Goal: Communication & Community: Participate in discussion

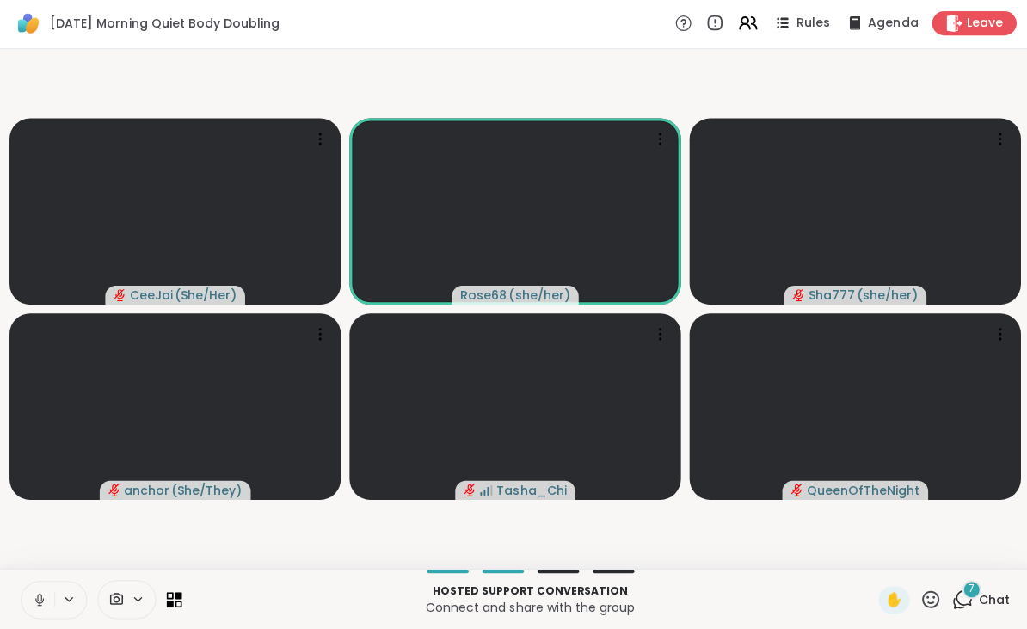
click at [57, 584] on div at bounding box center [54, 599] width 66 height 38
click at [45, 597] on icon at bounding box center [39, 599] width 15 height 15
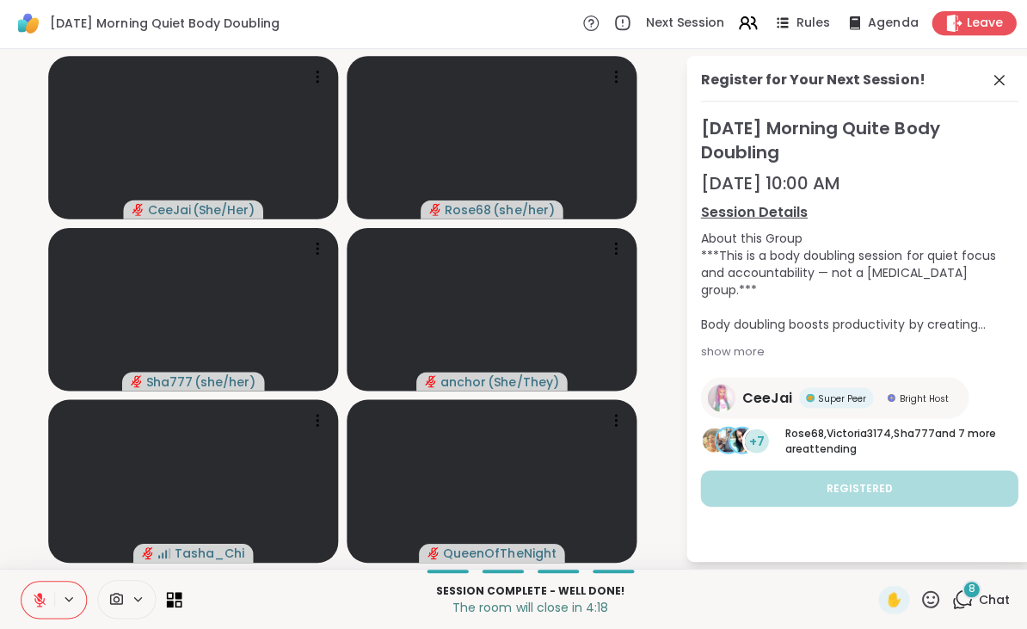
click at [996, 77] on icon at bounding box center [996, 81] width 21 height 21
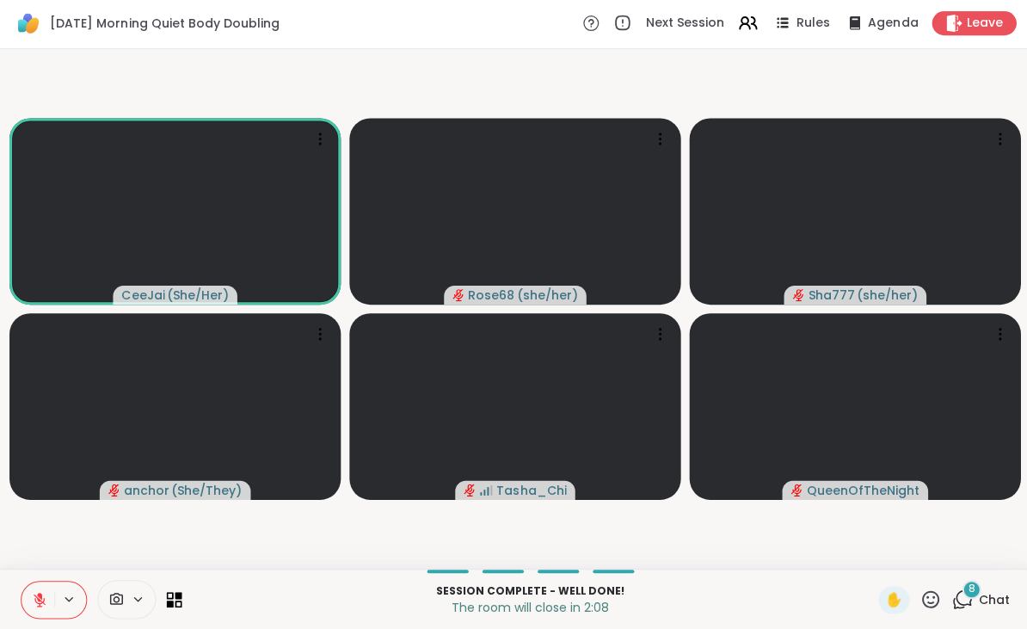
click at [959, 593] on icon at bounding box center [959, 598] width 21 height 21
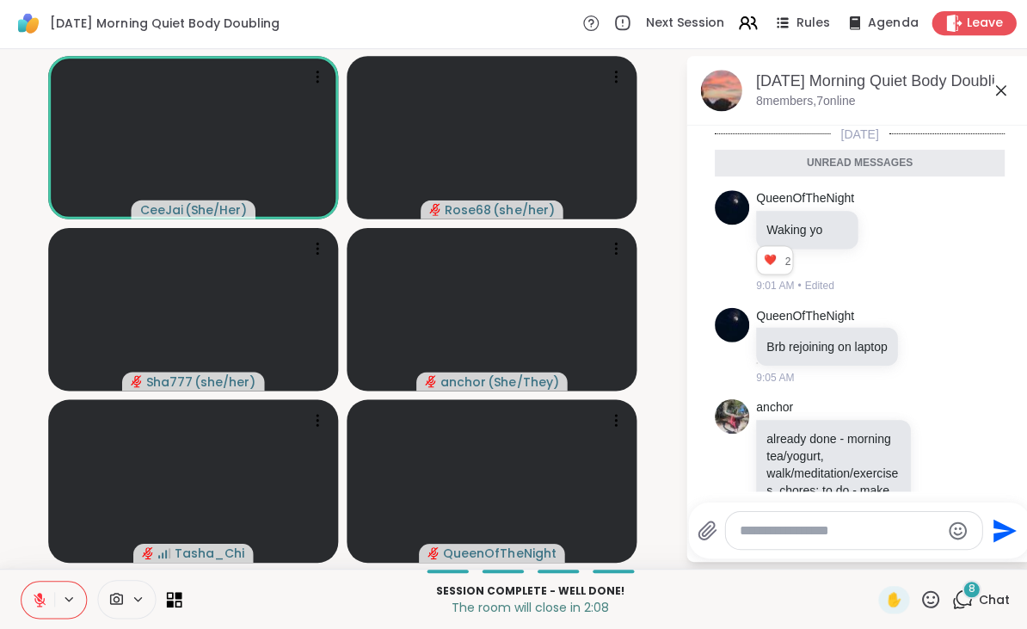
scroll to position [866, 0]
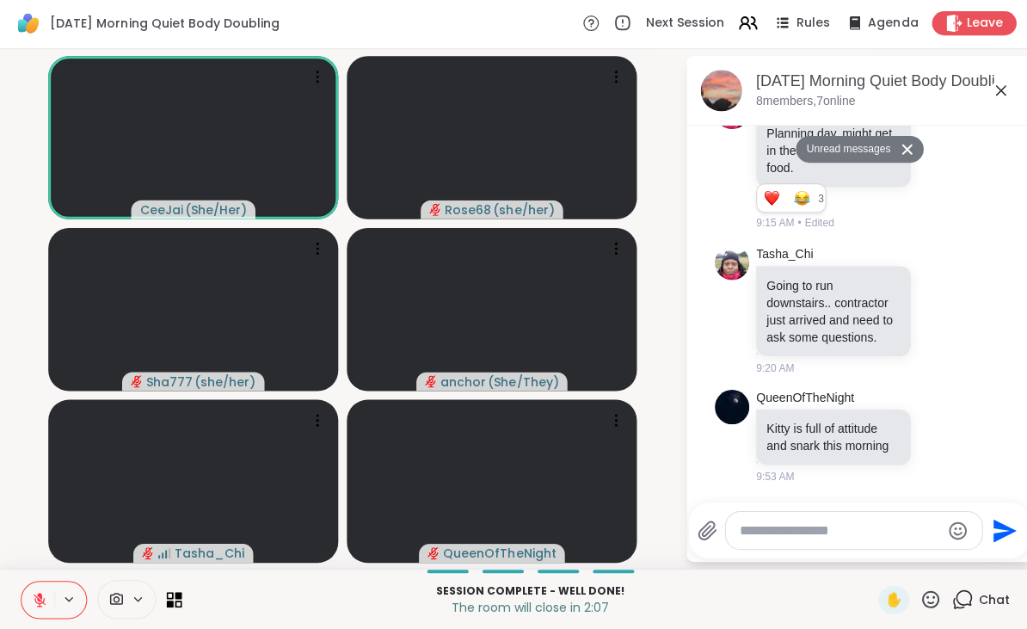
click at [800, 536] on textarea "Type your message" at bounding box center [837, 530] width 200 height 17
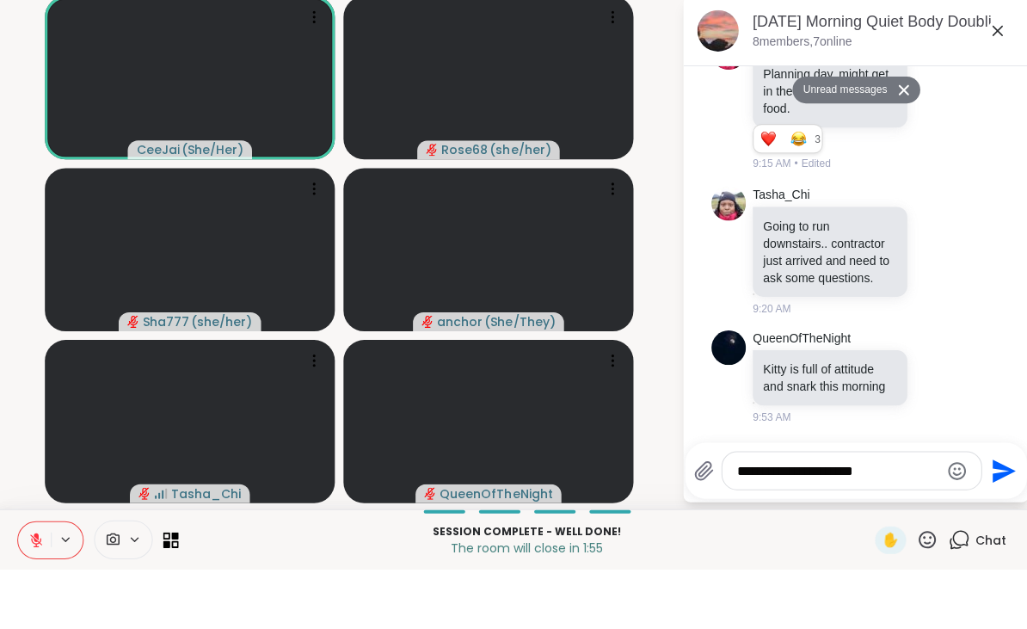
type textarea "**********"
click at [999, 519] on icon "Send" at bounding box center [1003, 530] width 23 height 23
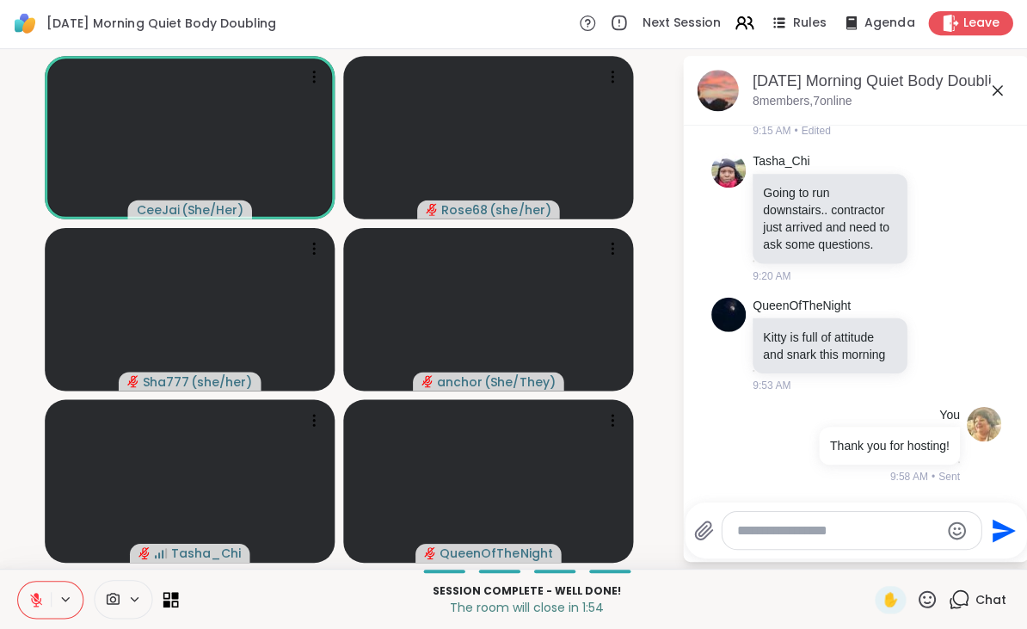
click at [989, 90] on icon at bounding box center [997, 92] width 21 height 21
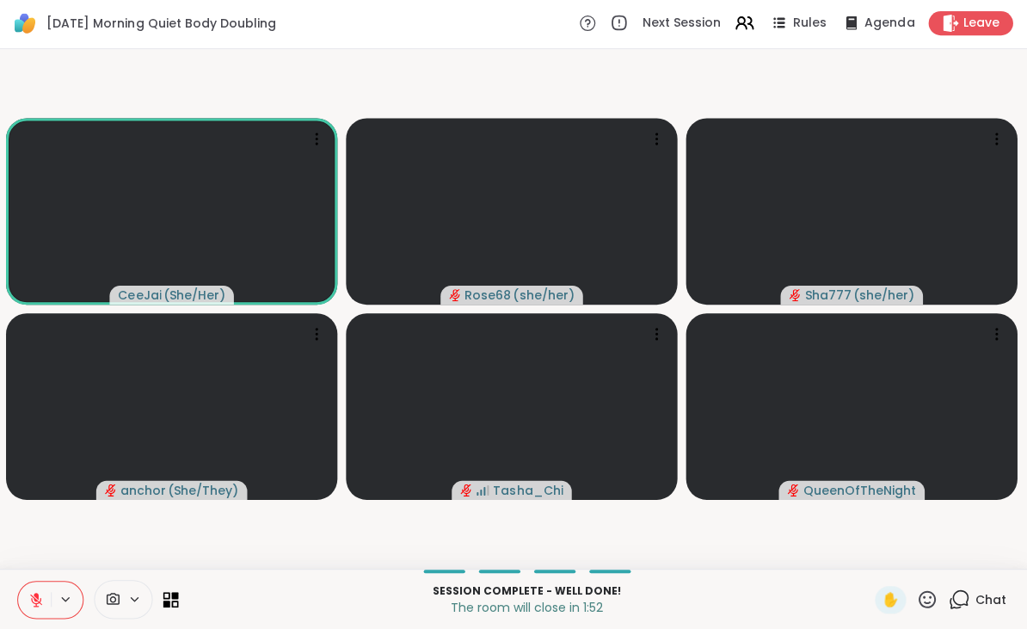
click at [928, 595] on icon at bounding box center [927, 598] width 17 height 17
click at [869, 551] on span "❤️" at bounding box center [877, 554] width 17 height 21
click at [976, 18] on span "Leave" at bounding box center [981, 24] width 36 height 17
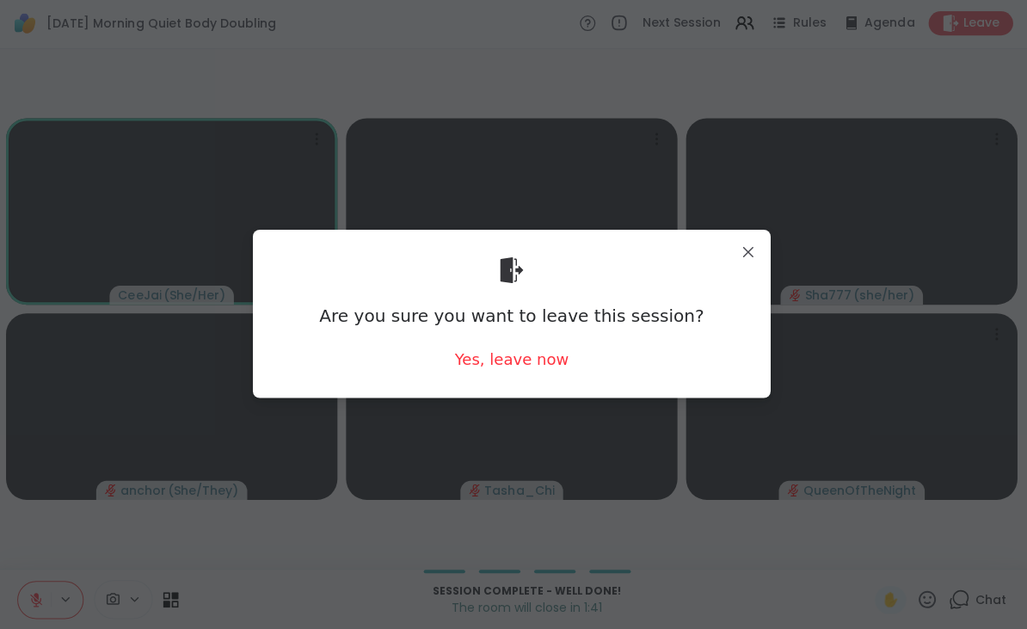
click at [518, 364] on div "Yes, leave now" at bounding box center [514, 359] width 114 height 21
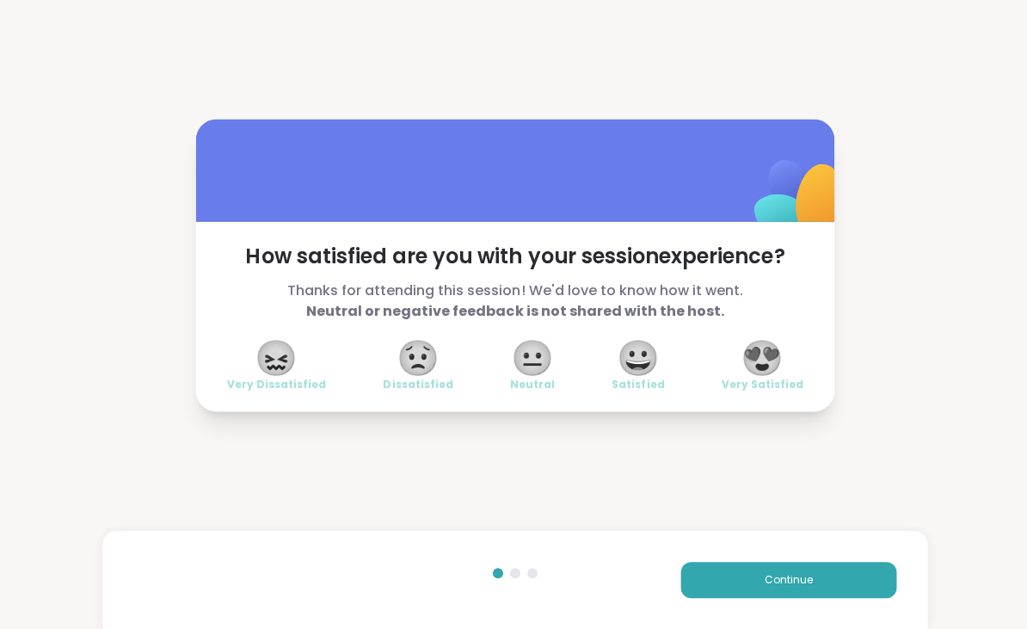
click at [778, 349] on span "😍" at bounding box center [760, 358] width 43 height 31
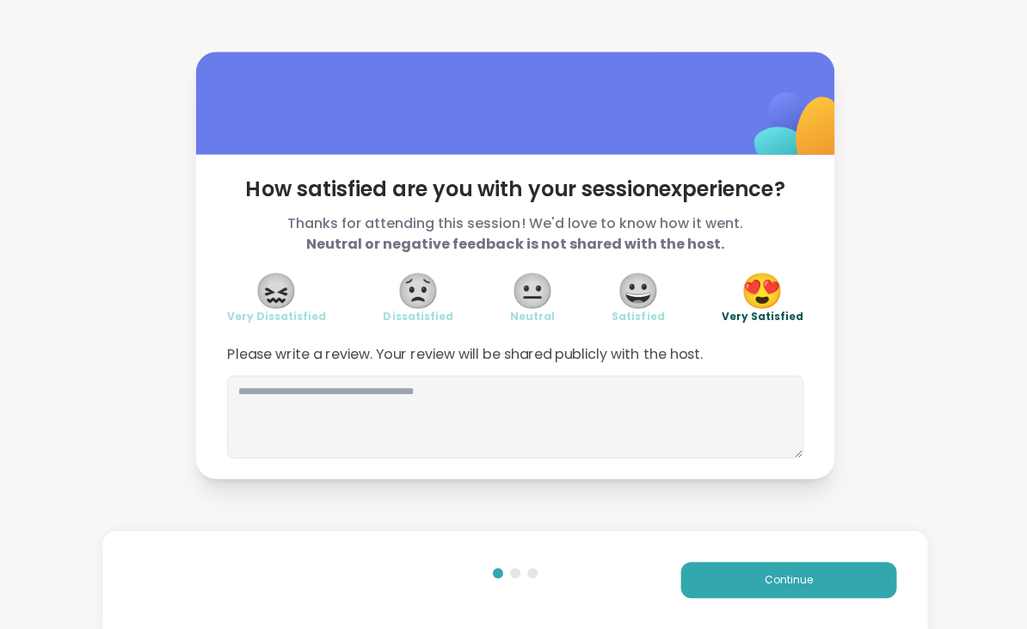
click at [765, 576] on span "Continue" at bounding box center [786, 579] width 48 height 15
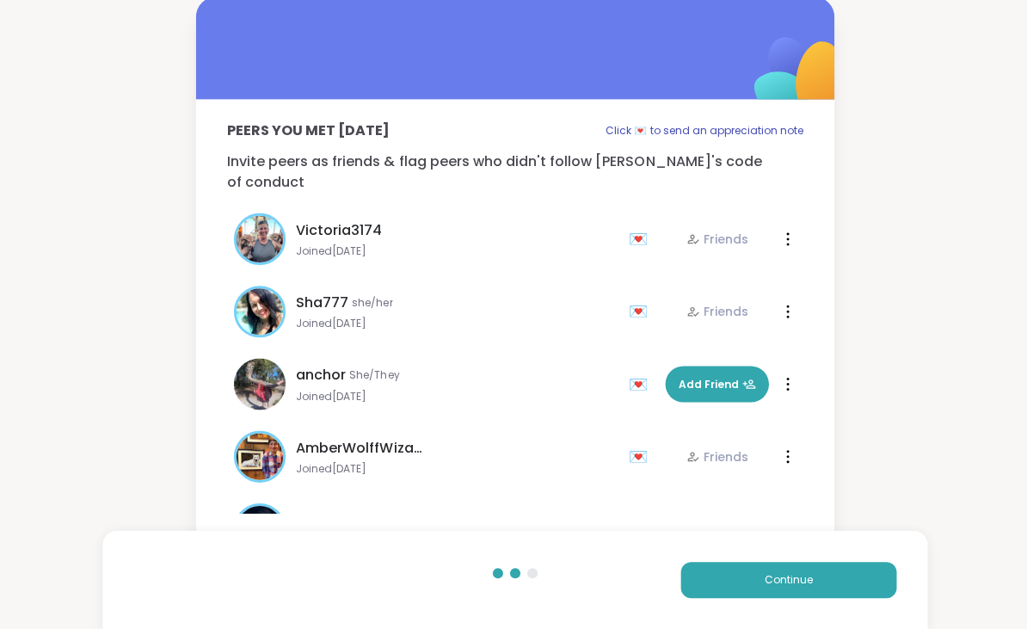
click at [760, 592] on button "Continue" at bounding box center [786, 580] width 215 height 36
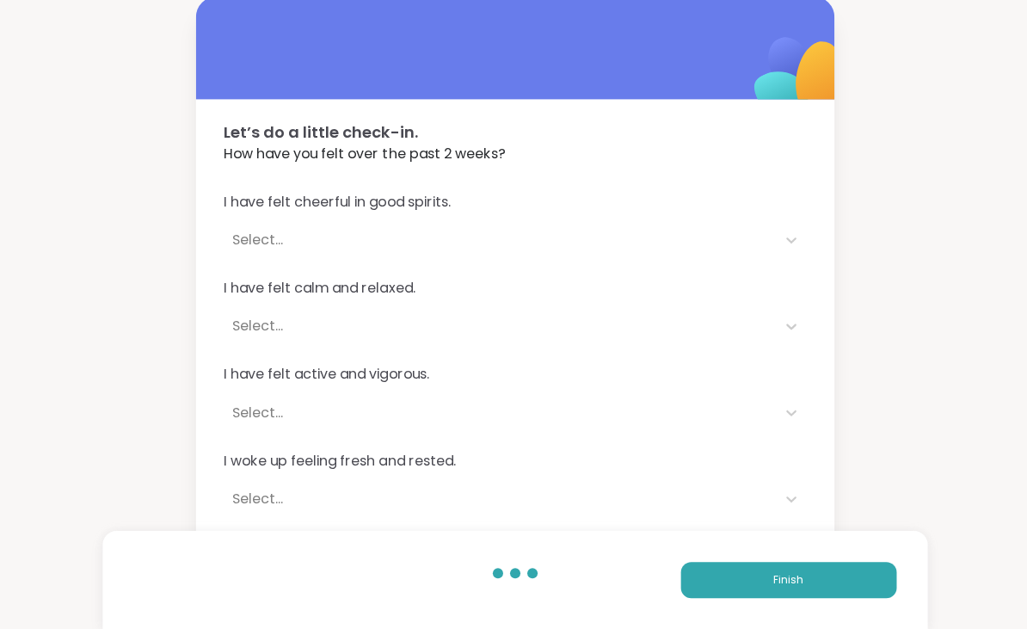
click at [766, 581] on button "Finish" at bounding box center [786, 580] width 215 height 36
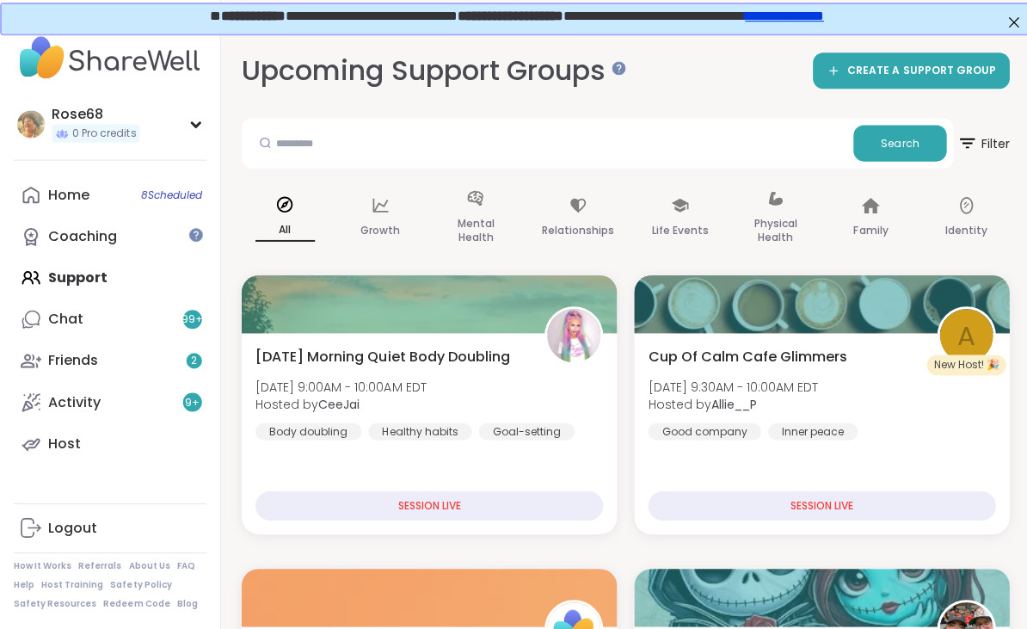
click at [77, 194] on div "Home 8 Scheduled" at bounding box center [68, 194] width 41 height 19
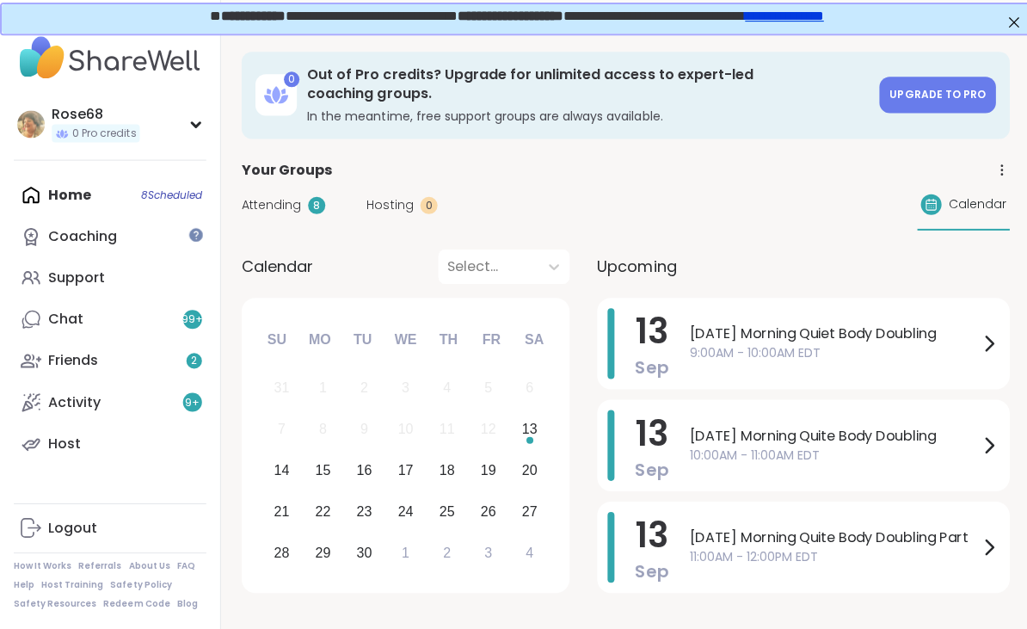
click at [733, 424] on span "[DATE] Morning Quite Body Doubling" at bounding box center [831, 434] width 288 height 21
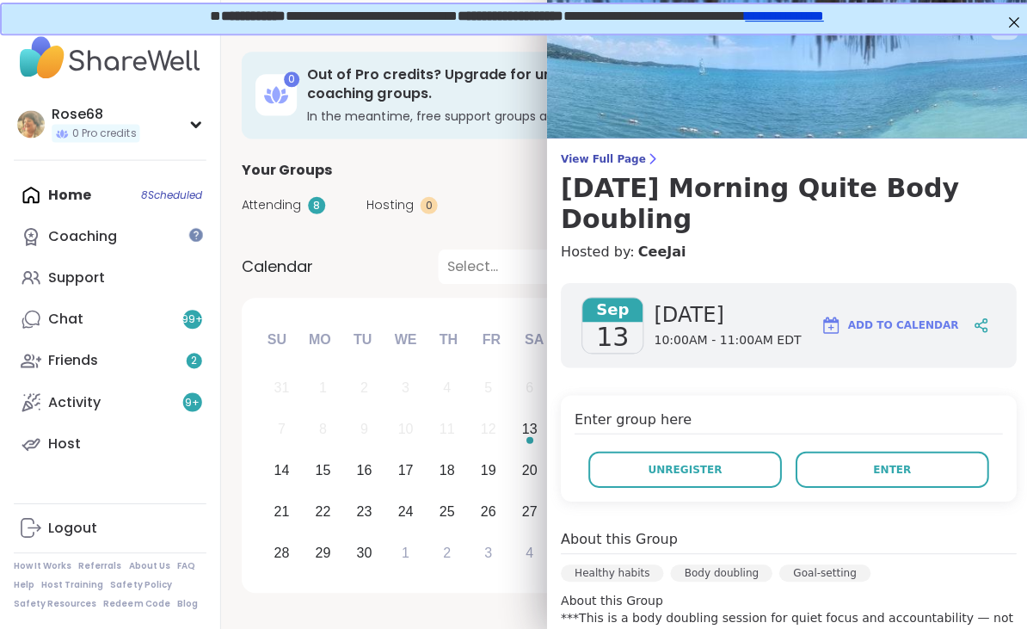
click at [917, 462] on button "Enter" at bounding box center [889, 468] width 193 height 36
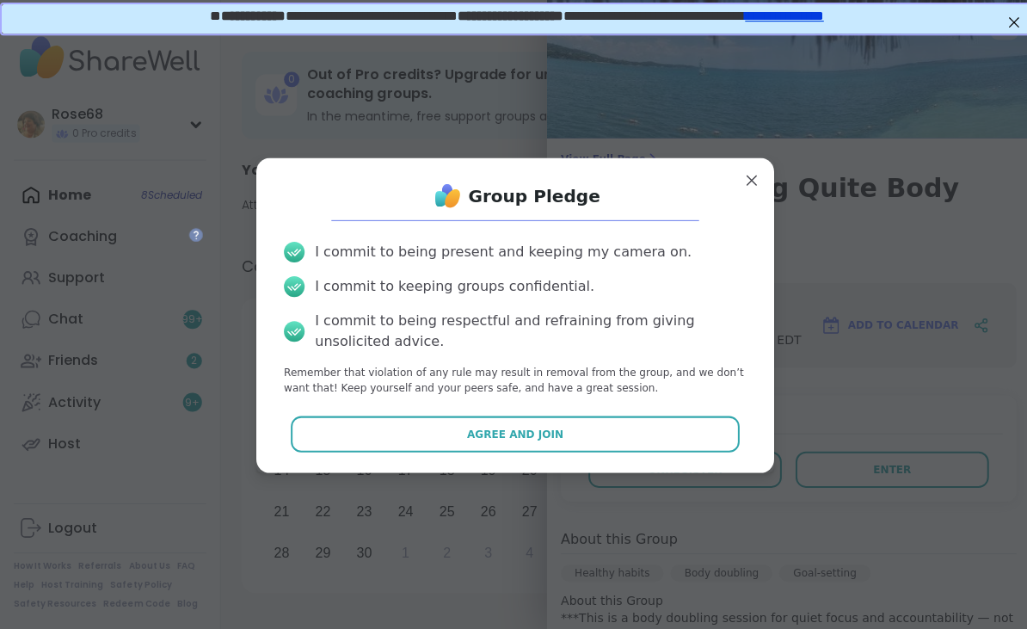
click at [501, 432] on span "Agree and Join" at bounding box center [513, 432] width 96 height 15
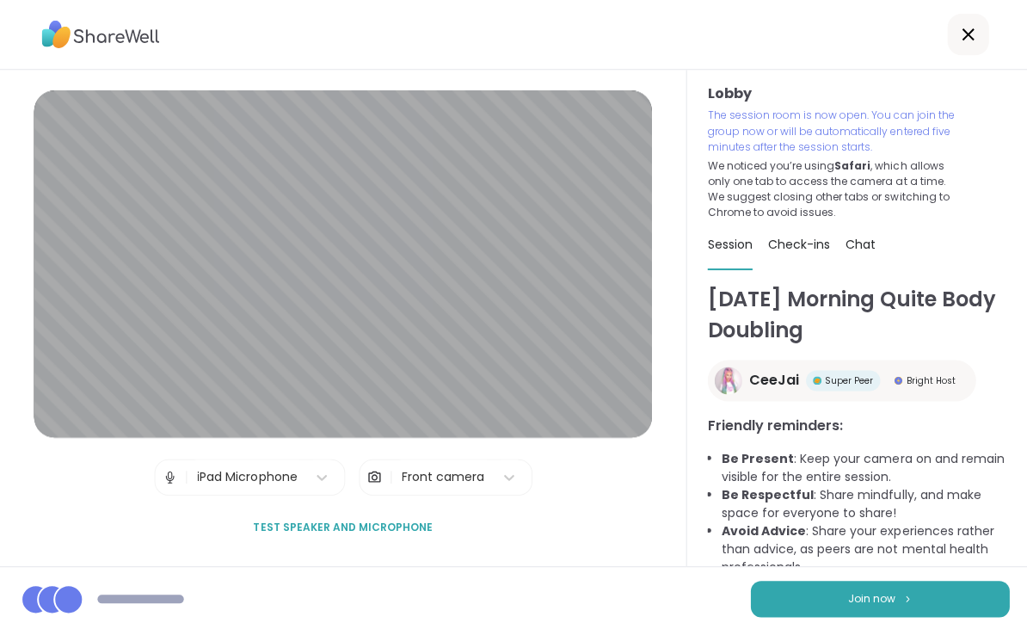
click at [869, 601] on span "Join now" at bounding box center [868, 596] width 47 height 15
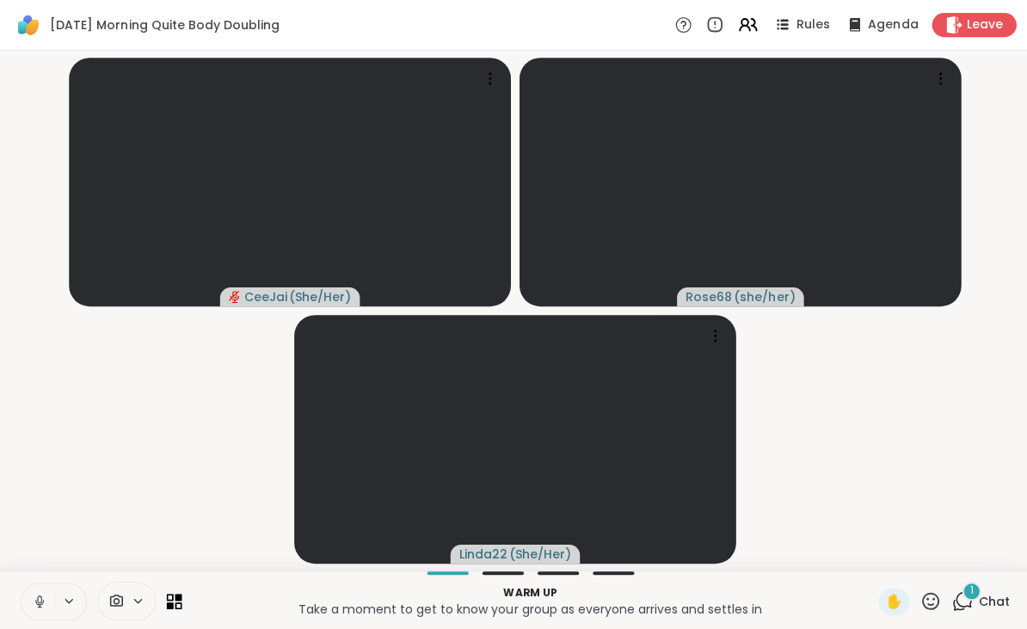
click at [52, 595] on button at bounding box center [37, 599] width 33 height 36
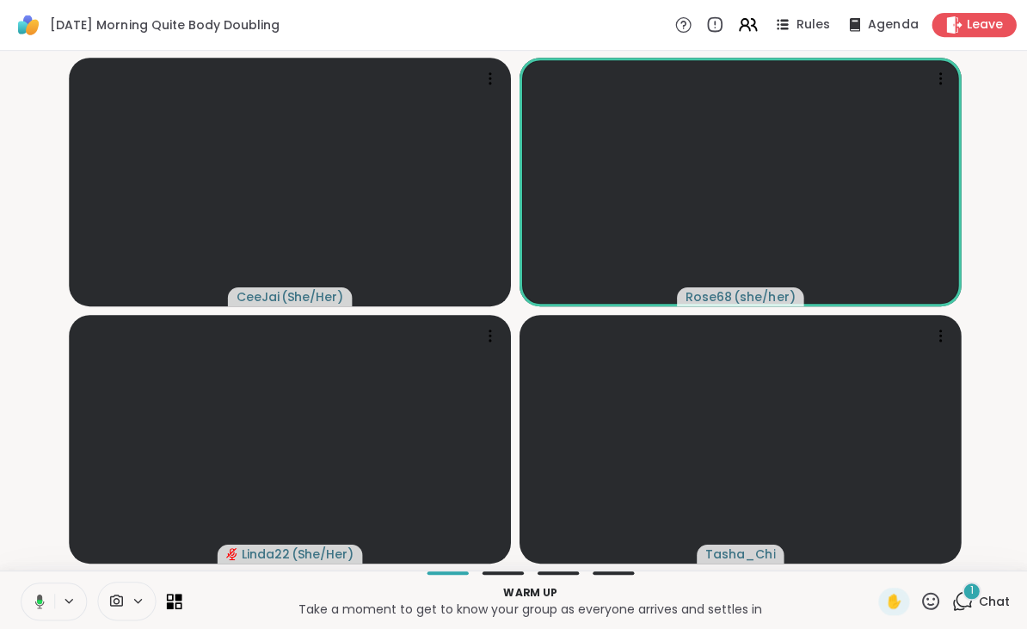
click at [48, 605] on button at bounding box center [36, 599] width 35 height 36
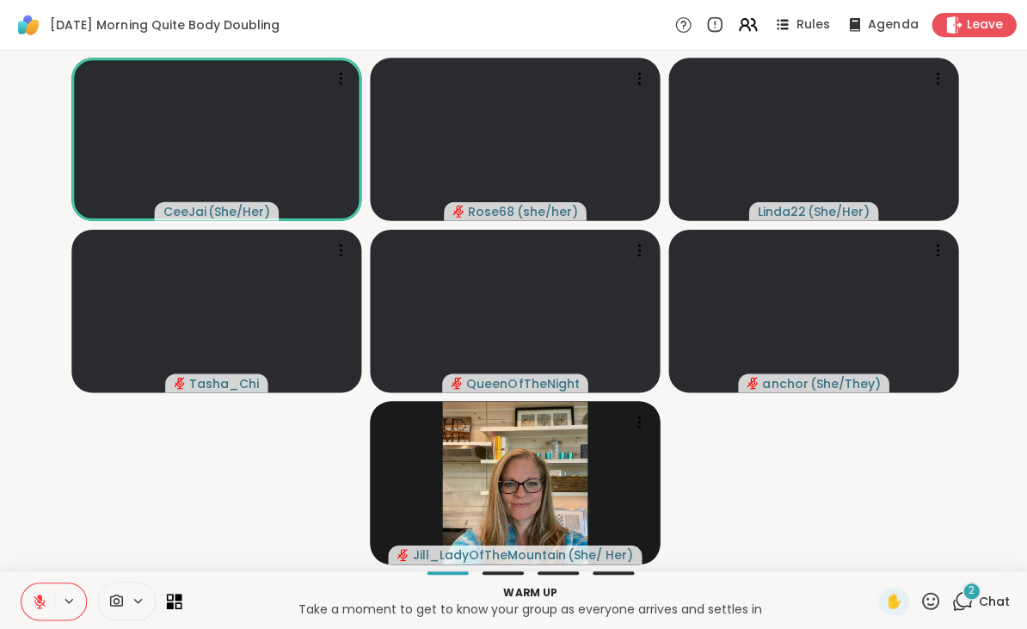
click at [938, 598] on icon at bounding box center [927, 598] width 21 height 21
click at [878, 550] on span "❤️" at bounding box center [877, 554] width 17 height 21
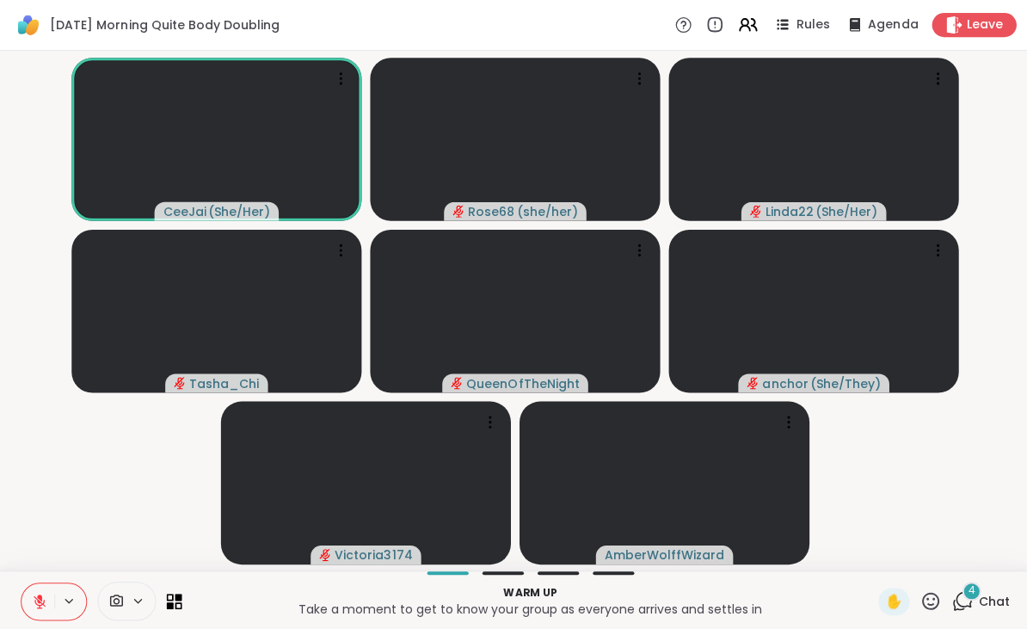
click at [126, 604] on span at bounding box center [114, 599] width 33 height 16
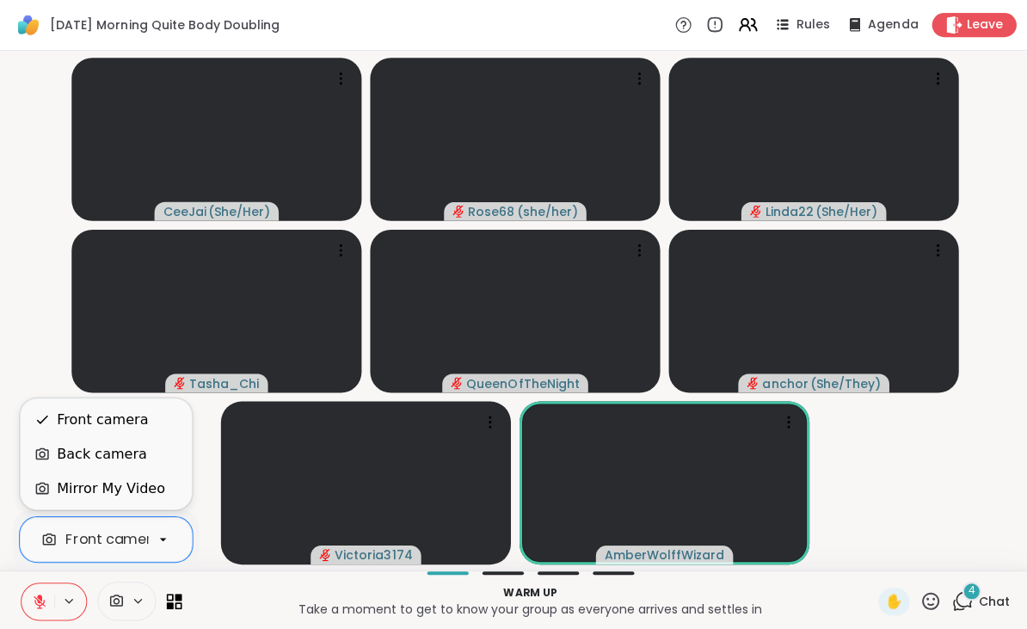
click at [75, 458] on div "Back camera" at bounding box center [101, 452] width 89 height 21
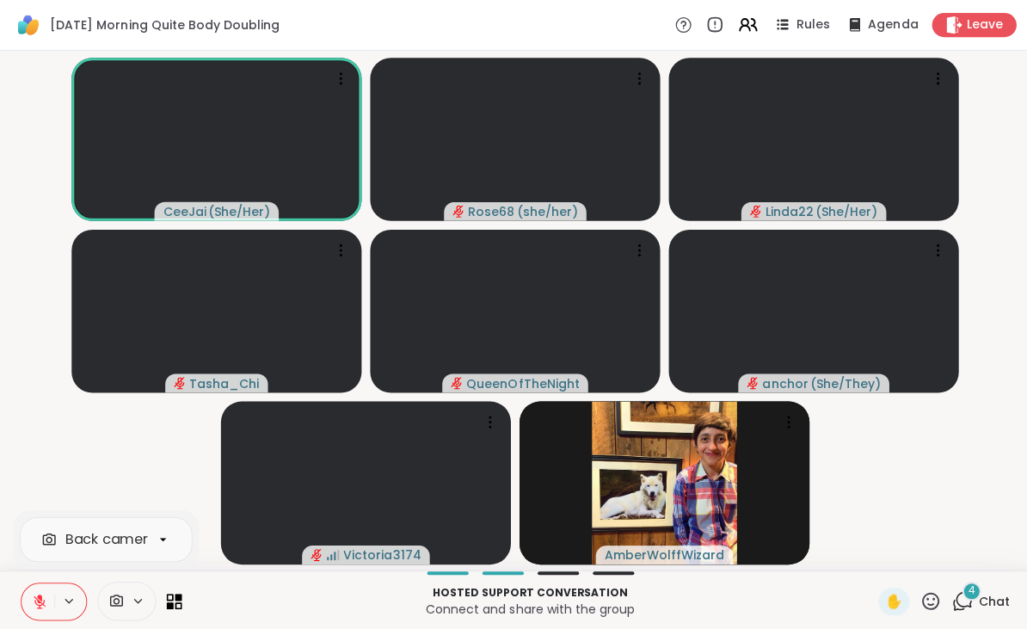
click at [120, 599] on icon at bounding box center [115, 599] width 15 height 16
click at [129, 595] on span at bounding box center [114, 599] width 33 height 16
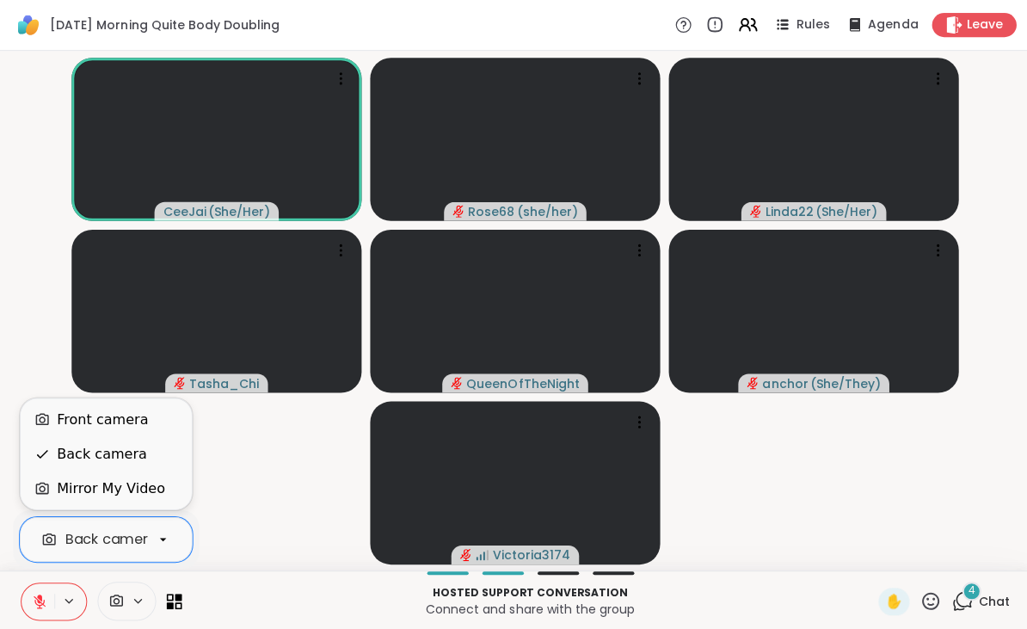
click at [73, 410] on div "Front camera" at bounding box center [102, 418] width 91 height 21
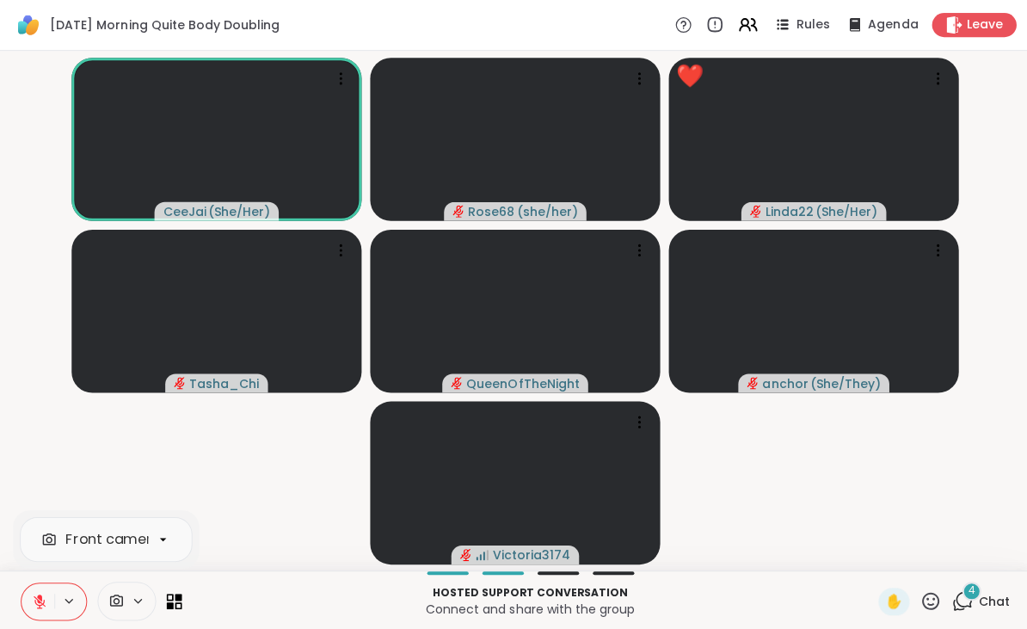
click at [936, 590] on icon at bounding box center [927, 598] width 21 height 21
click at [874, 550] on span "❤️" at bounding box center [877, 554] width 17 height 21
click at [52, 588] on button at bounding box center [37, 599] width 33 height 36
click at [41, 599] on icon at bounding box center [39, 597] width 4 height 8
click at [36, 595] on icon at bounding box center [40, 599] width 12 height 12
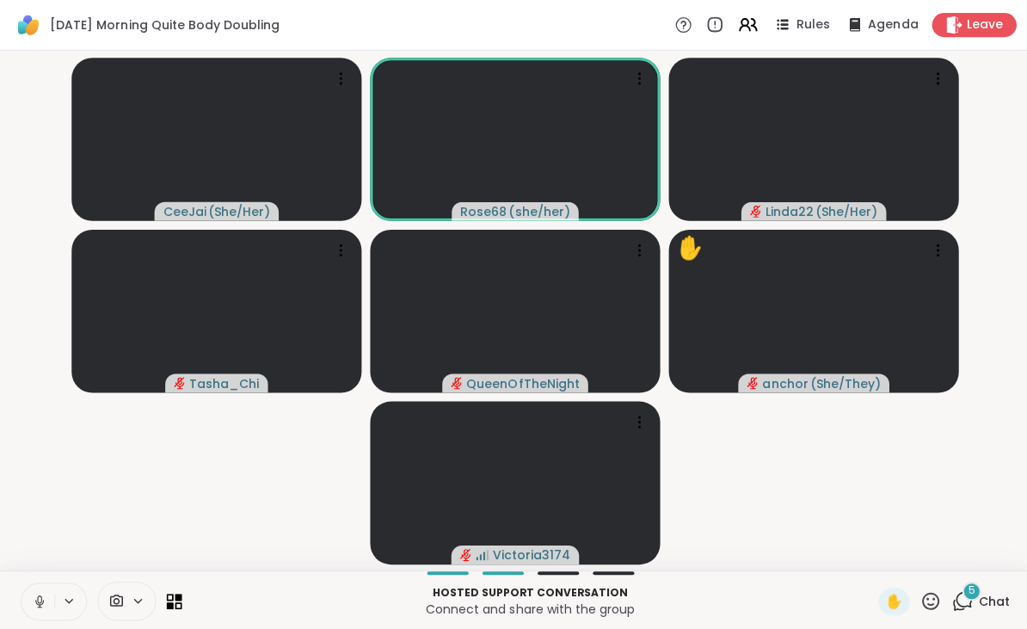
click at [21, 402] on video-player-container "CeeJai ( She/Her ) Rose68 ( she/her ) Linda22 ( She/Her ) Tasha_Chi QueenOfTheN…" at bounding box center [513, 310] width 1006 height 504
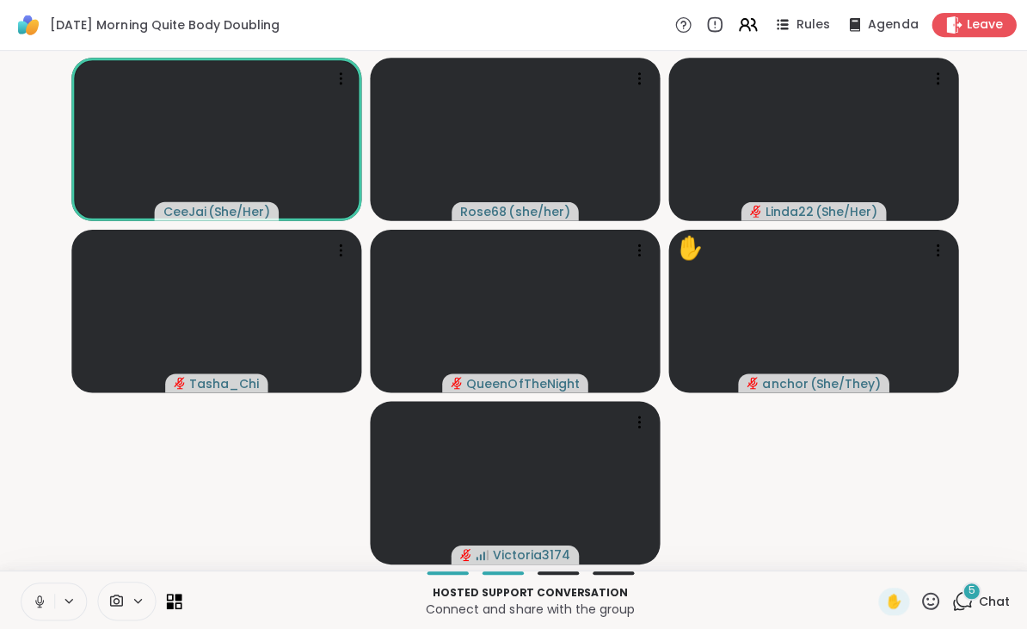
click at [46, 596] on icon at bounding box center [39, 599] width 15 height 15
click at [921, 596] on icon at bounding box center [927, 598] width 17 height 17
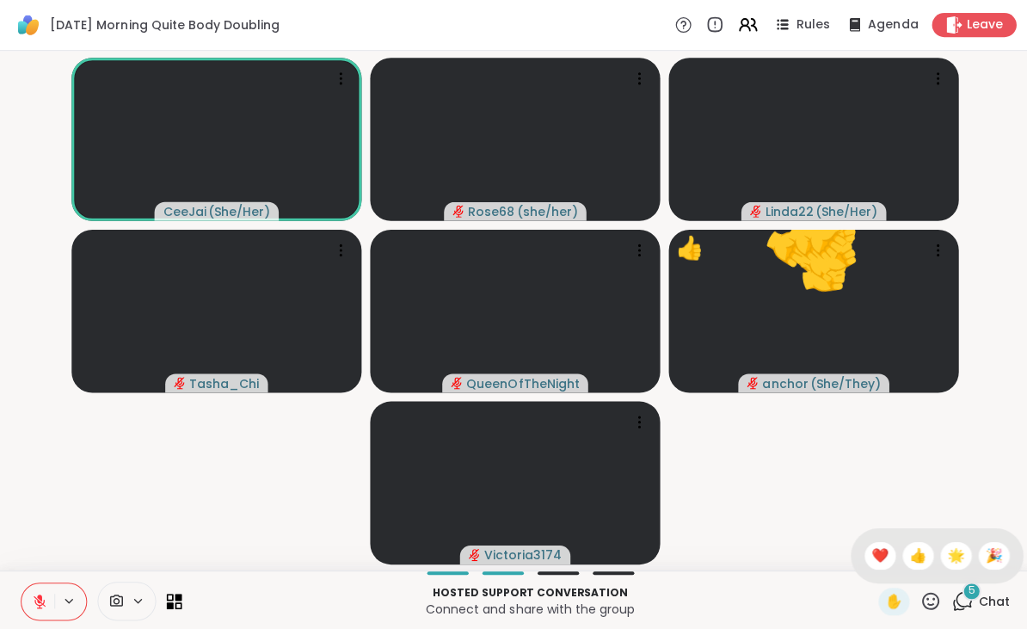
click at [947, 548] on span "🌟" at bounding box center [952, 554] width 17 height 21
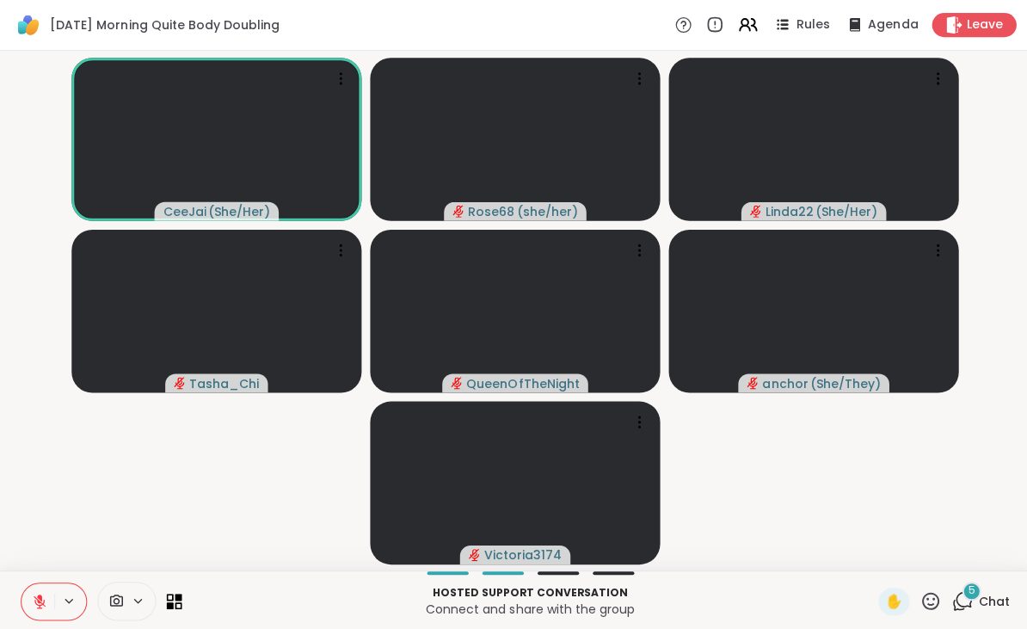
click at [48, 589] on button at bounding box center [37, 599] width 33 height 36
click at [930, 598] on icon at bounding box center [927, 598] width 21 height 21
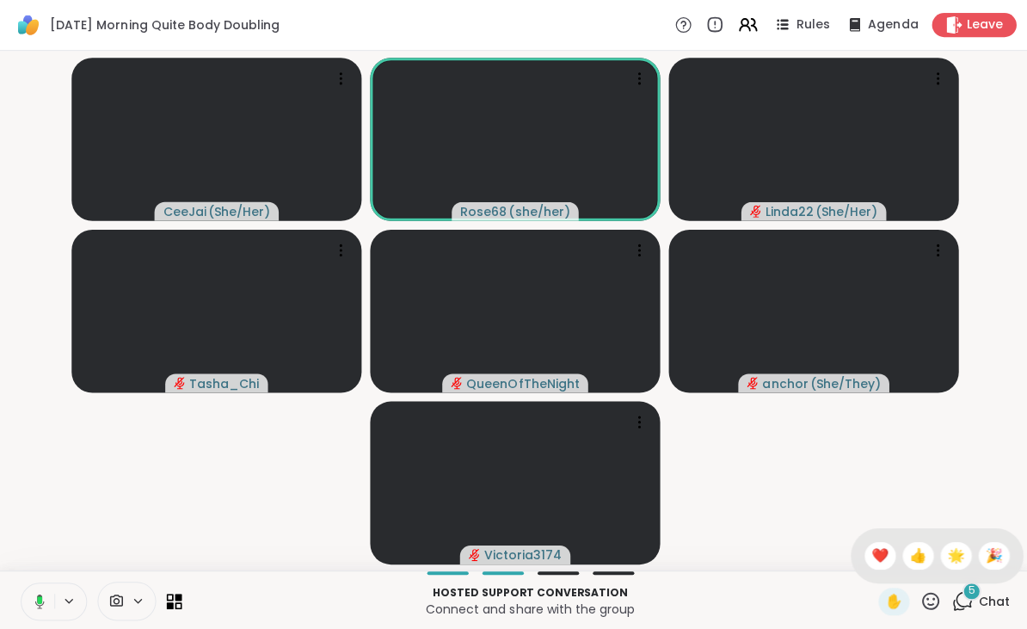
click at [869, 545] on span "❤️" at bounding box center [877, 554] width 17 height 21
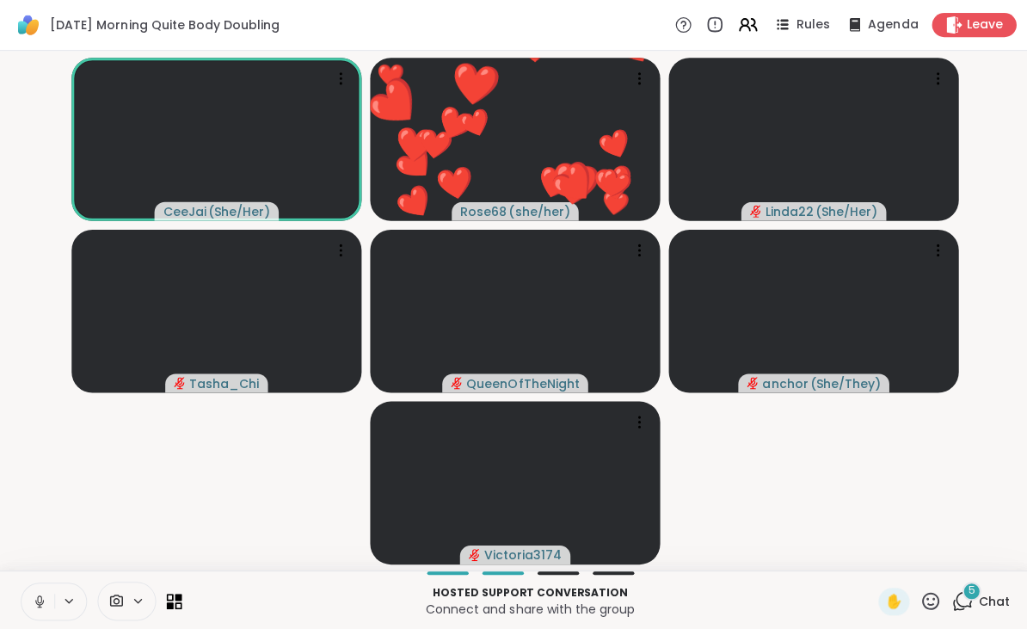
click at [49, 593] on button at bounding box center [37, 599] width 33 height 36
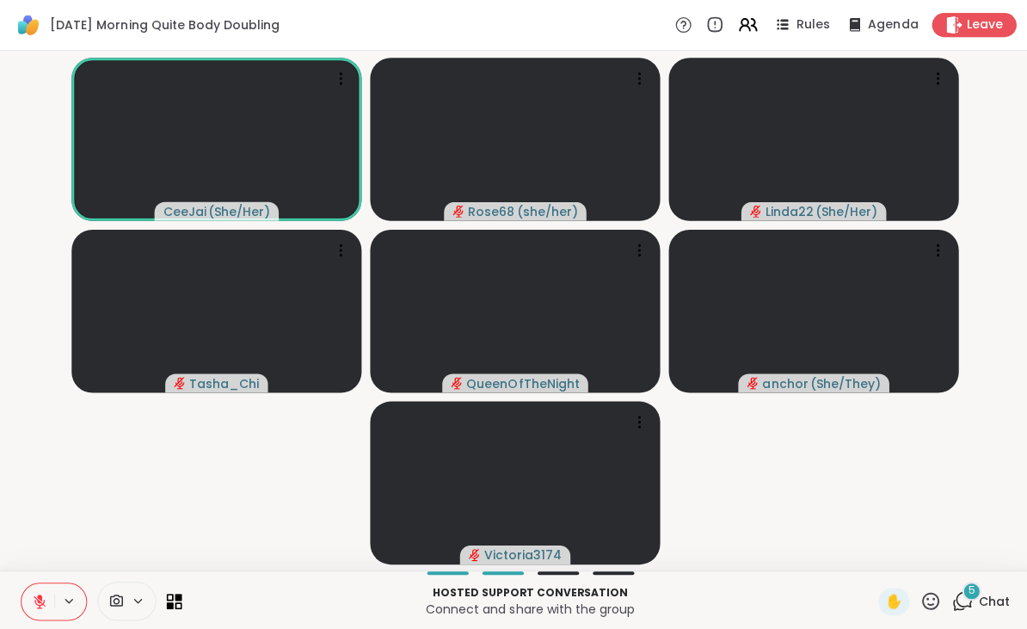
click at [46, 592] on icon at bounding box center [39, 599] width 15 height 15
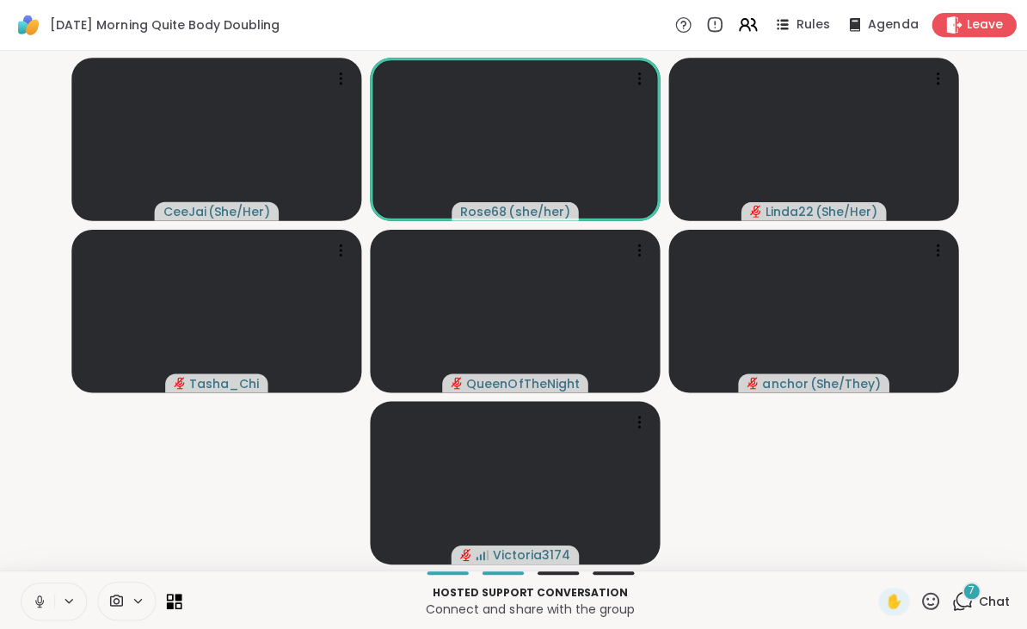
click at [26, 408] on video-player-container "CeeJai ( She/Her ) Rose68 ( she/her ) Linda22 ( She/Her ) Tasha_Chi QueenOfTheN…" at bounding box center [513, 310] width 1006 height 504
click at [51, 451] on video-player-container "CeeJai ( She/Her ) Rose68 ( she/her ) Linda22 ( She/Her ) Tasha_Chi QueenOfTheN…" at bounding box center [513, 310] width 1006 height 504
click at [21, 378] on video-player-container "CeeJai ( She/Her ) Rose68 ( she/her ) Linda22 ( She/Her ) Tasha_Chi QueenOfTheN…" at bounding box center [513, 310] width 1006 height 504
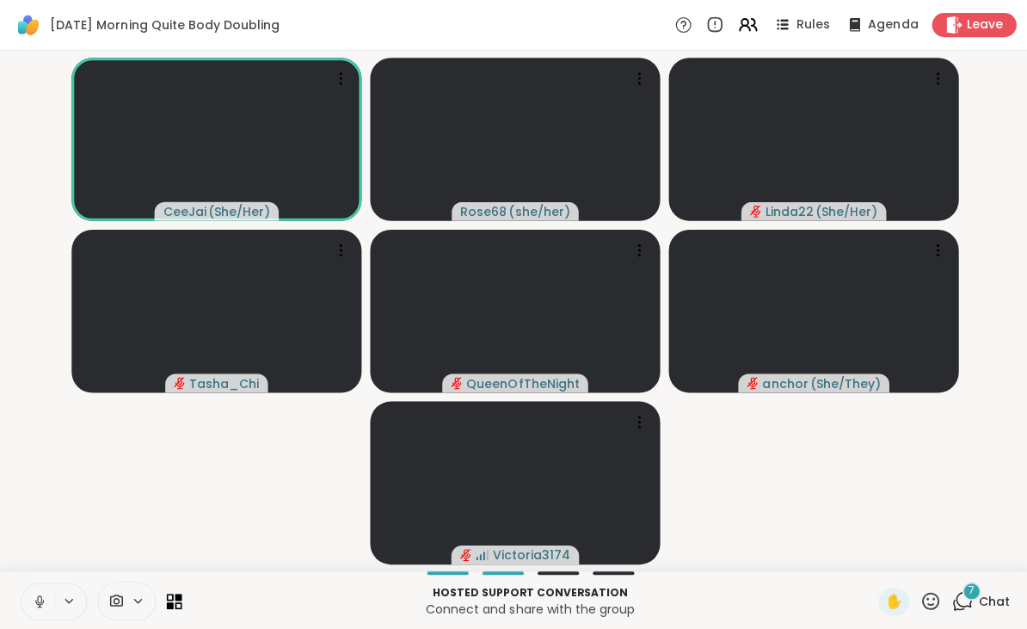
click at [32, 453] on video-player-container "CeeJai ( She/Her ) Rose68 ( she/her ) Linda22 ( She/Her ) Tasha_Chi QueenOfTheN…" at bounding box center [513, 310] width 1006 height 504
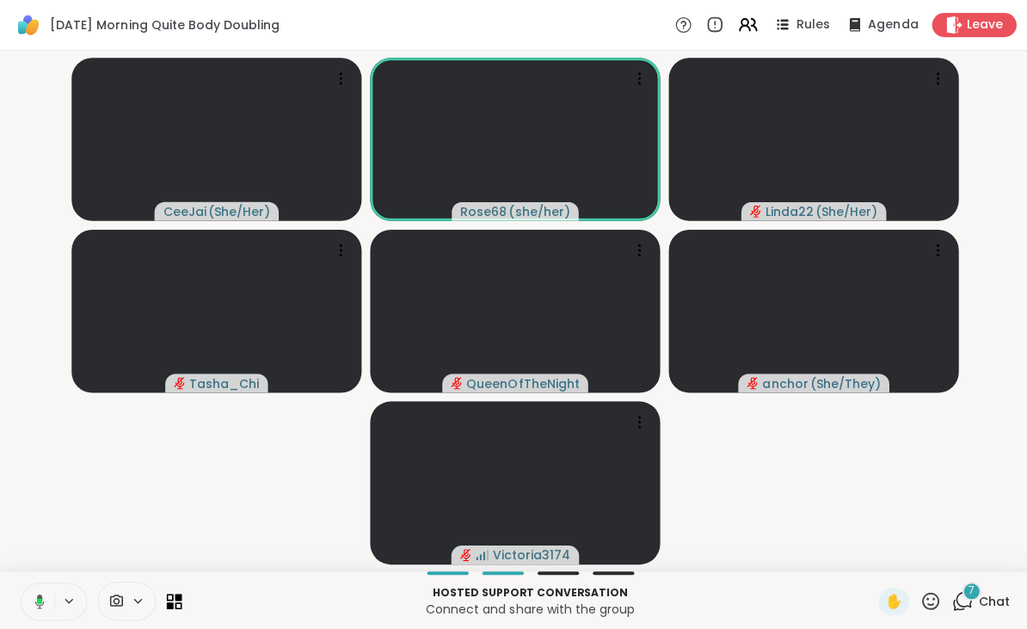
click at [60, 592] on button at bounding box center [70, 599] width 32 height 15
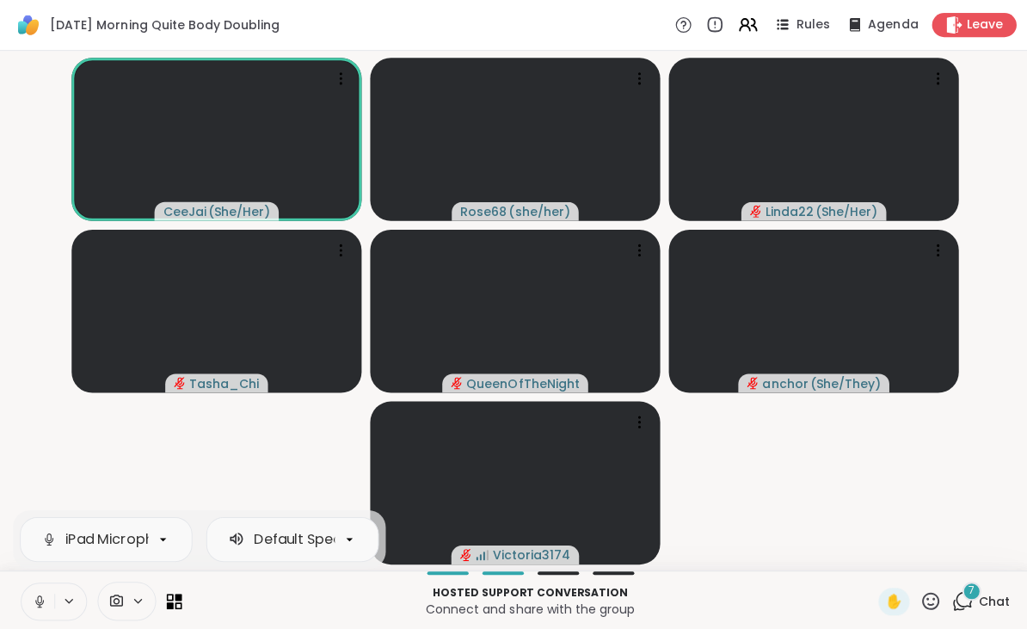
click at [43, 596] on icon at bounding box center [39, 599] width 15 height 15
click at [928, 588] on icon at bounding box center [927, 598] width 21 height 21
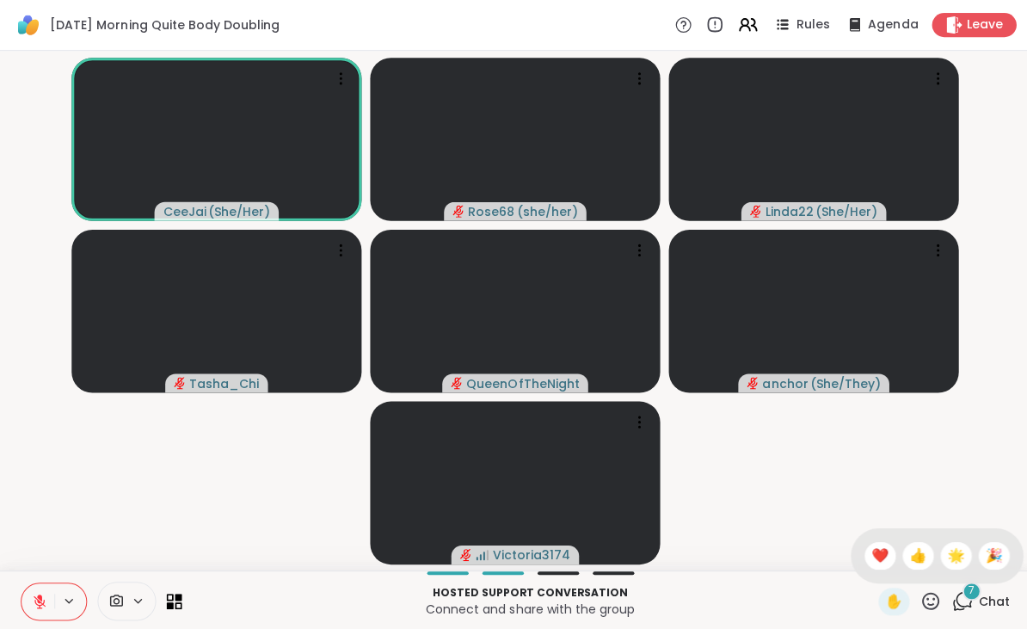
click at [869, 556] on span "❤️" at bounding box center [877, 554] width 17 height 21
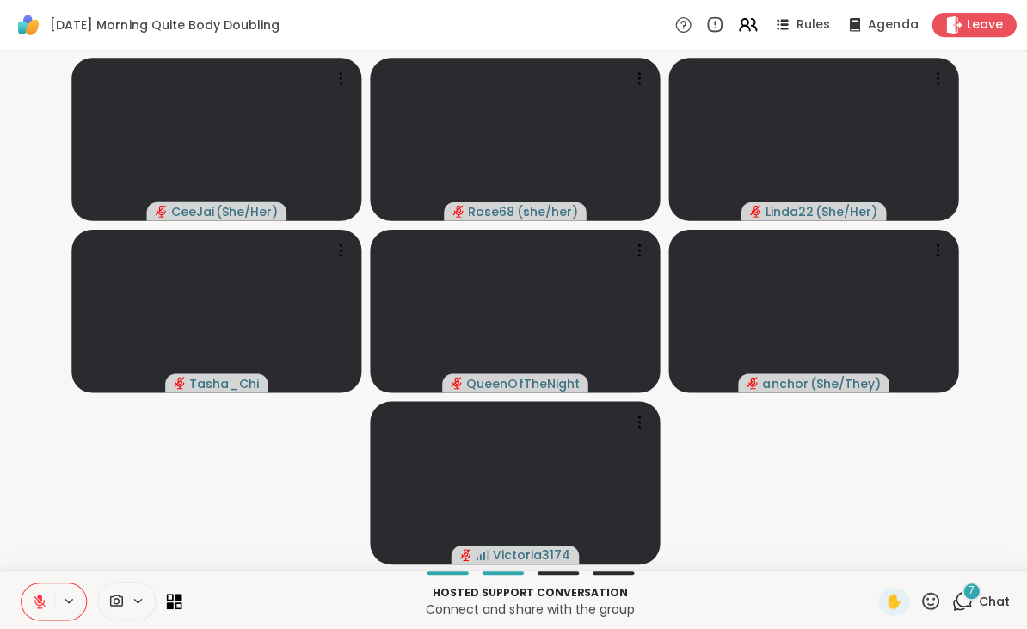
click at [128, 593] on span at bounding box center [114, 599] width 33 height 16
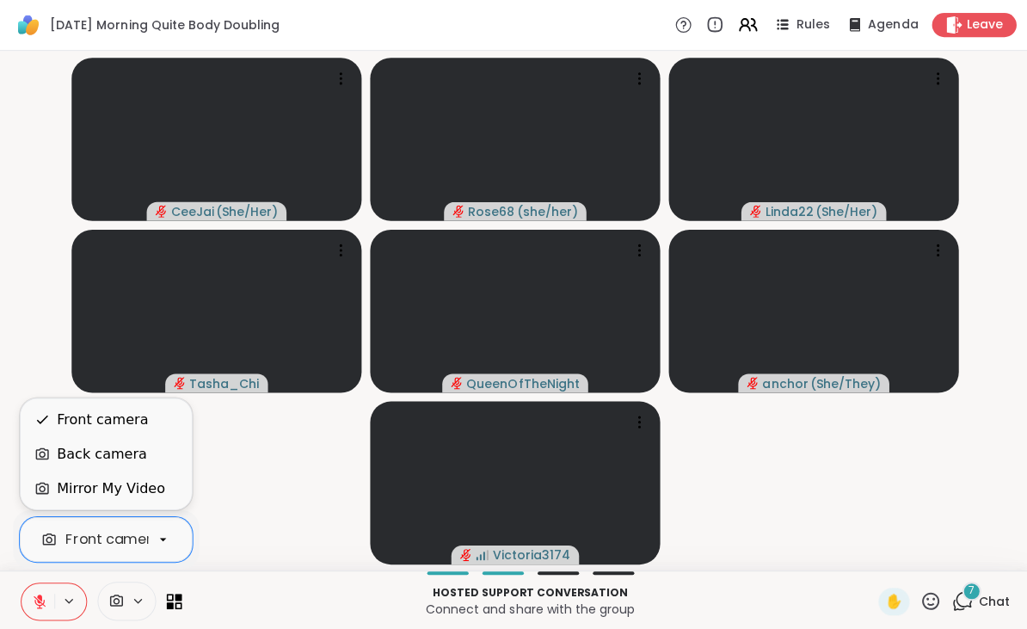
click at [98, 456] on div "Back camera" at bounding box center [101, 452] width 89 height 21
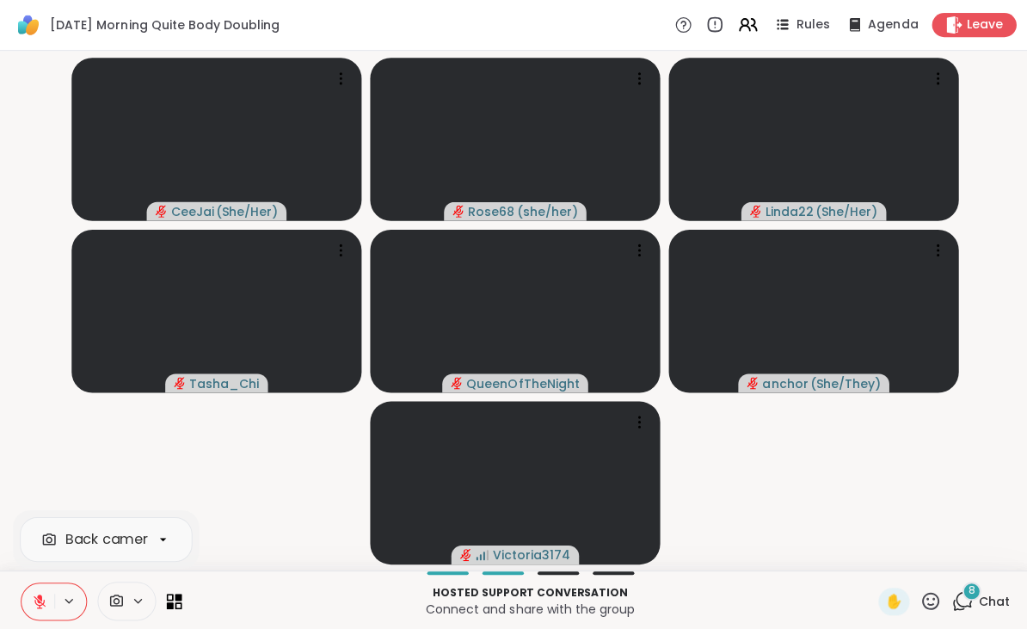
click at [121, 601] on icon at bounding box center [116, 599] width 13 height 12
click at [128, 596] on span at bounding box center [114, 599] width 33 height 16
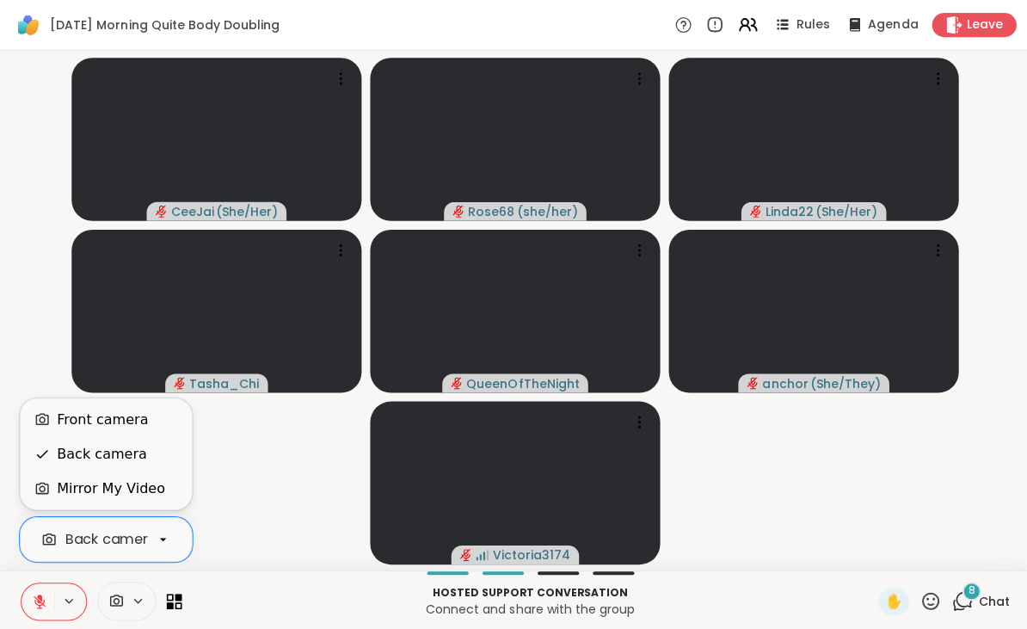
click at [70, 411] on div "Front camera" at bounding box center [102, 418] width 91 height 21
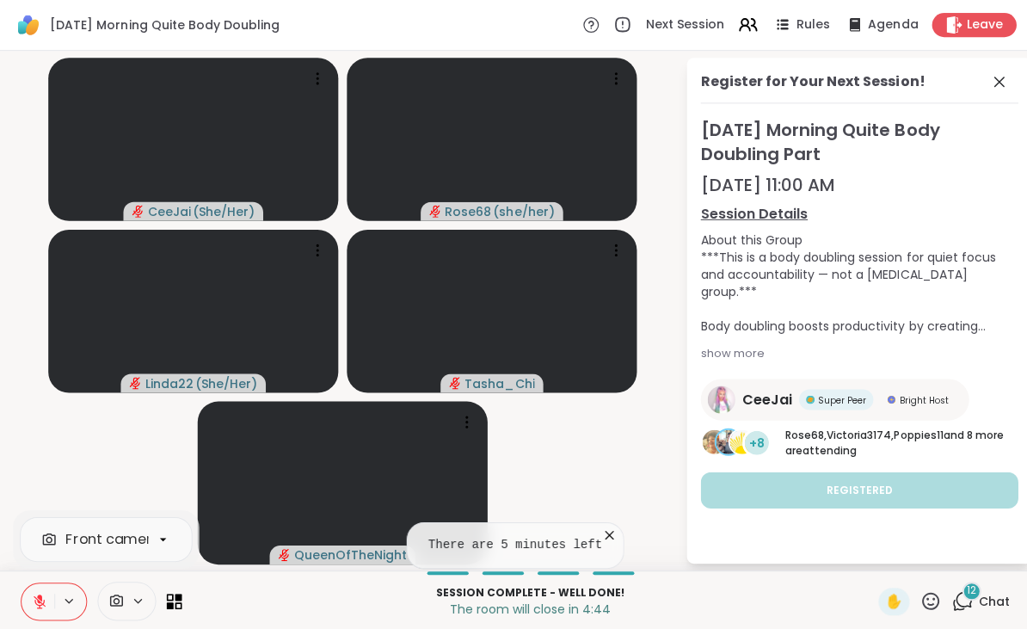
click at [967, 598] on div "12" at bounding box center [968, 589] width 19 height 19
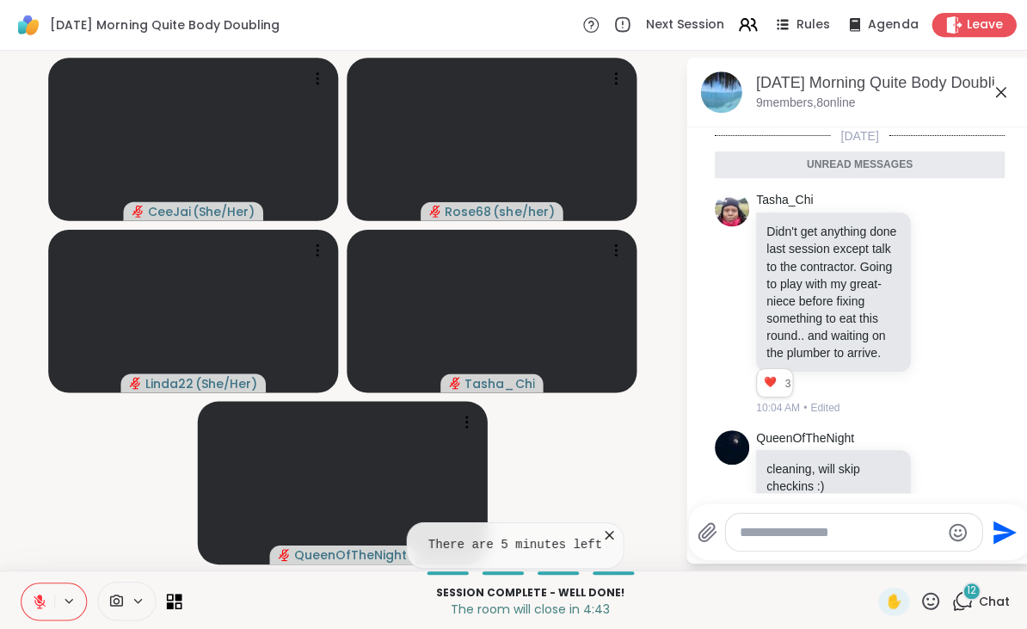
scroll to position [1575, 0]
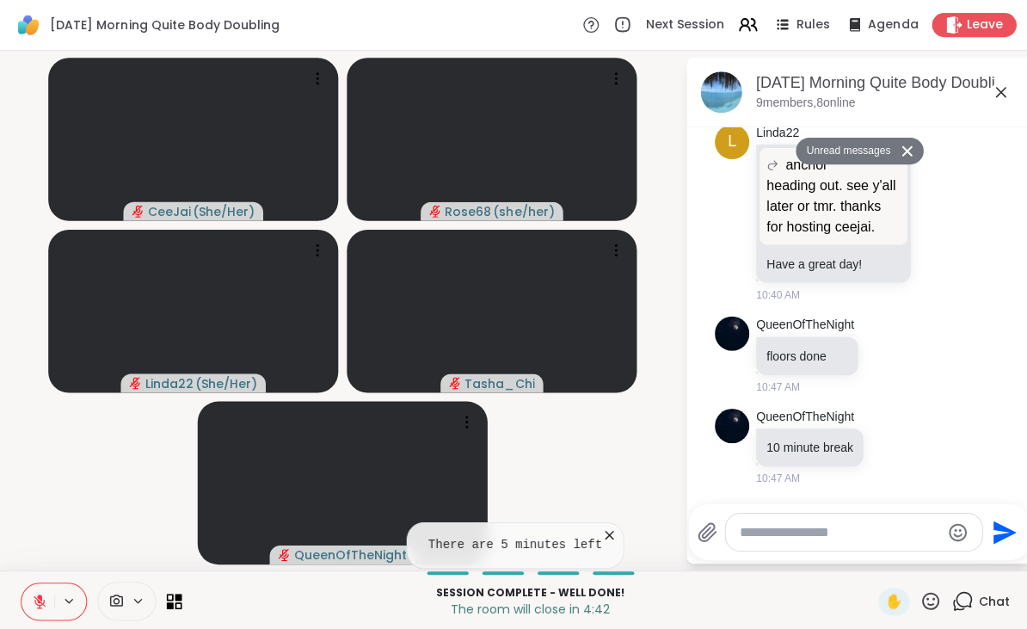
click at [807, 533] on textarea "Type your message" at bounding box center [837, 530] width 200 height 17
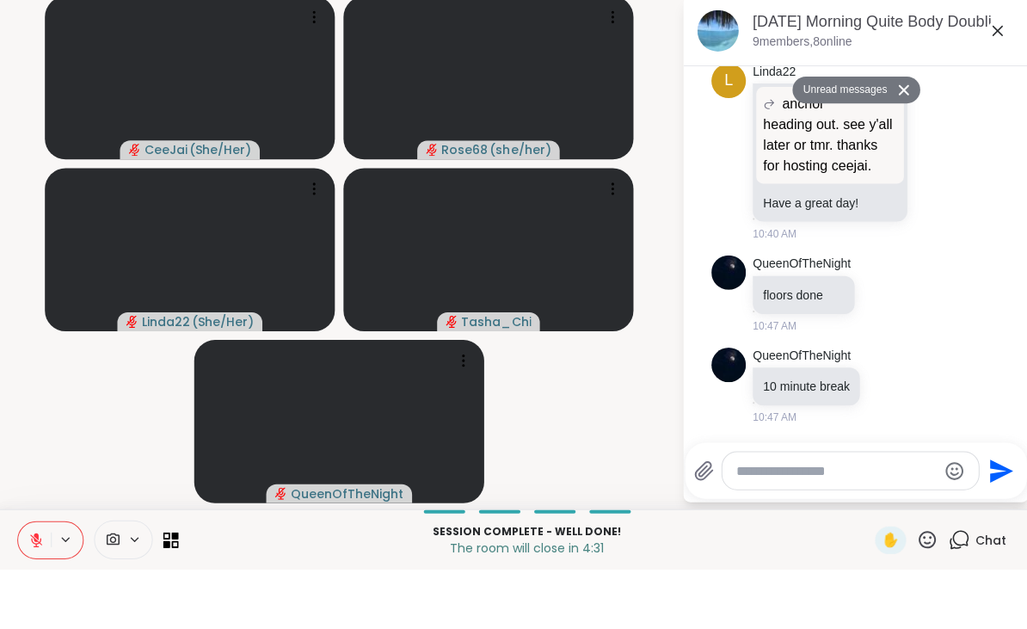
click at [887, 345] on icon at bounding box center [884, 353] width 15 height 17
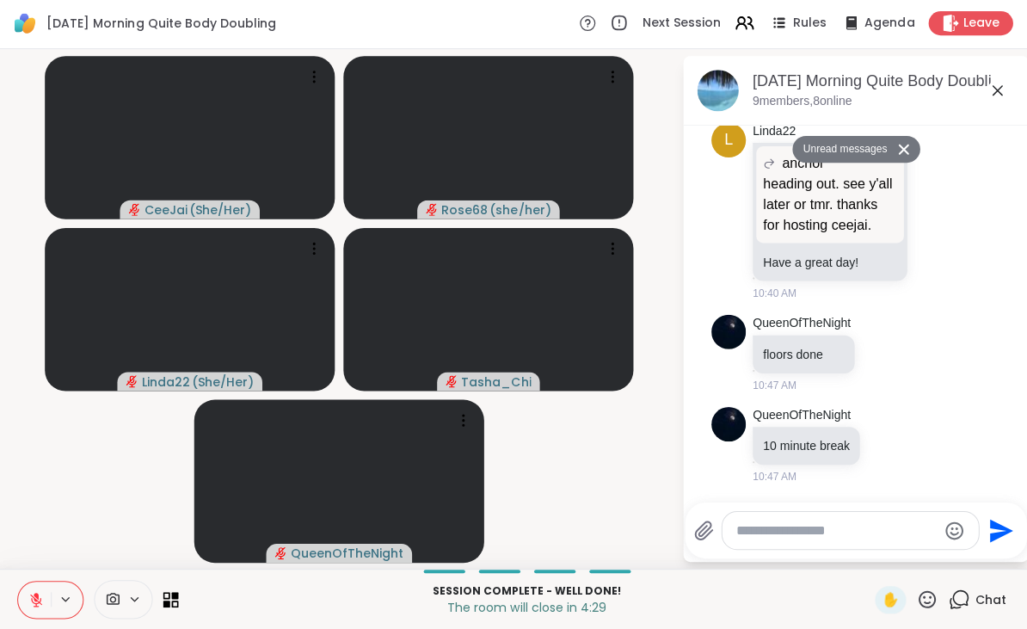
click at [889, 329] on div "Select Reaction: Heart" at bounding box center [884, 325] width 15 height 15
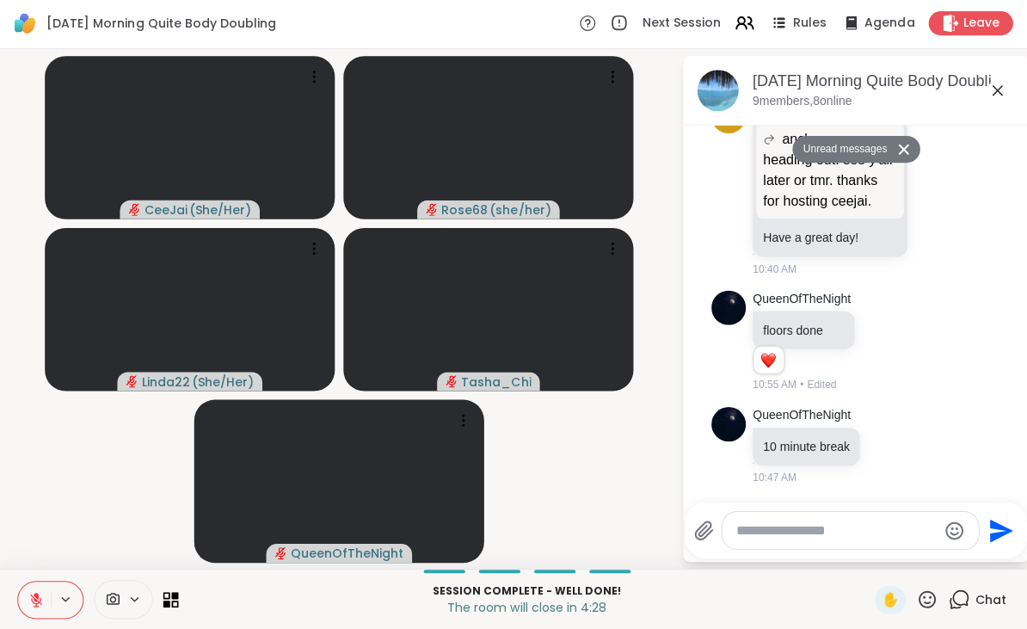
click at [770, 535] on textarea "Type your message" at bounding box center [837, 530] width 200 height 17
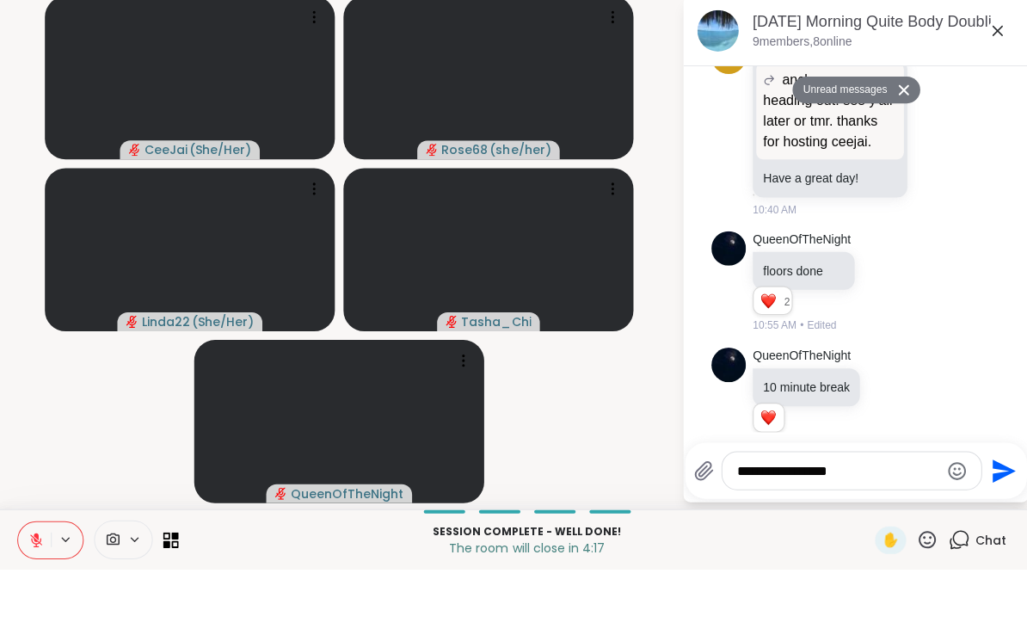
scroll to position [1623, 0]
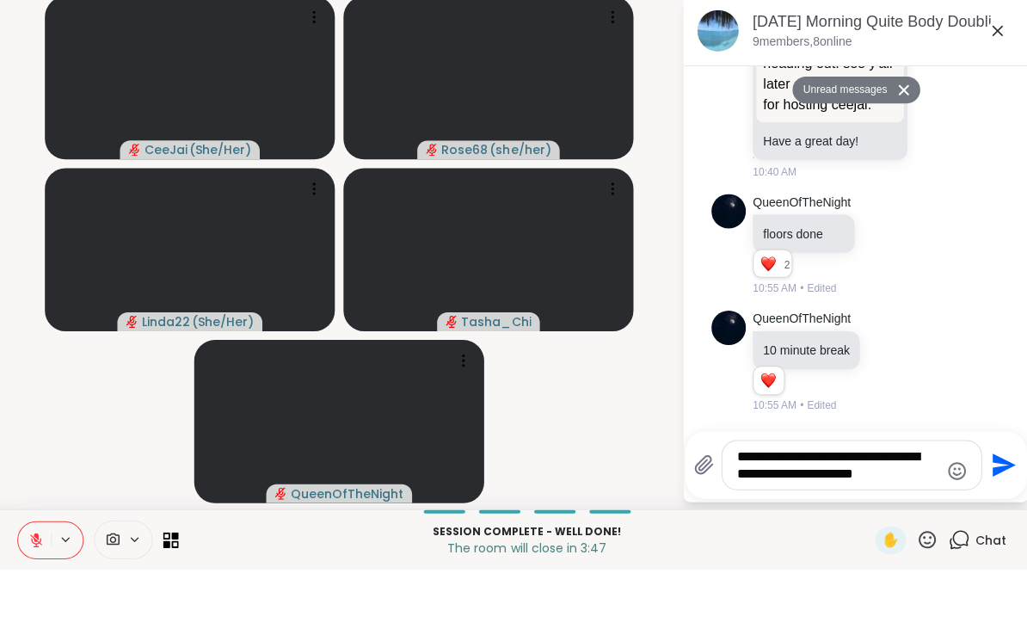
type textarea "**********"
click at [1004, 511] on icon "Send" at bounding box center [1002, 525] width 28 height 28
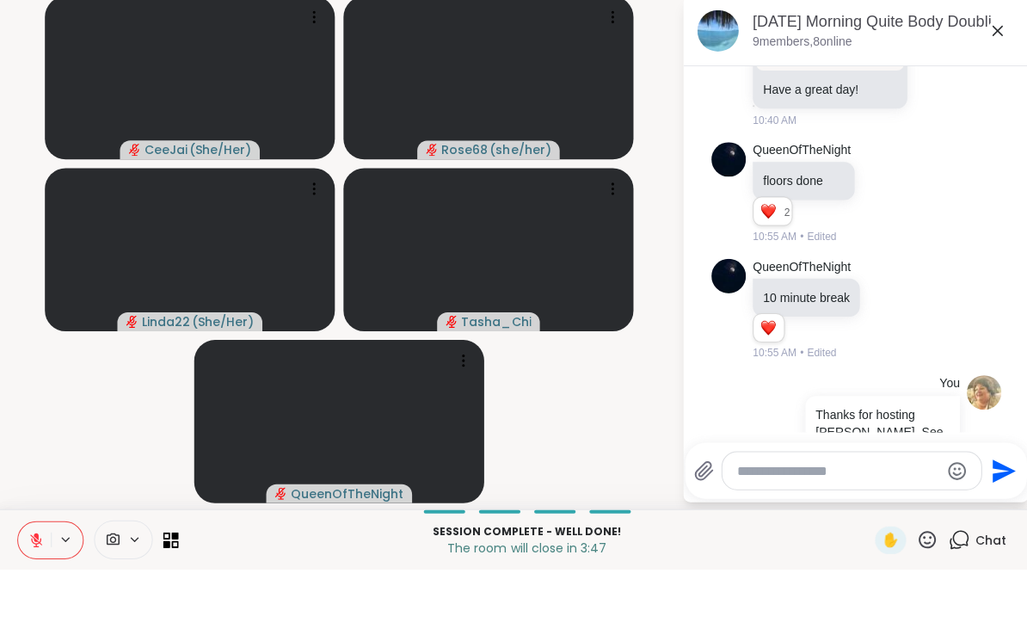
scroll to position [1708, 0]
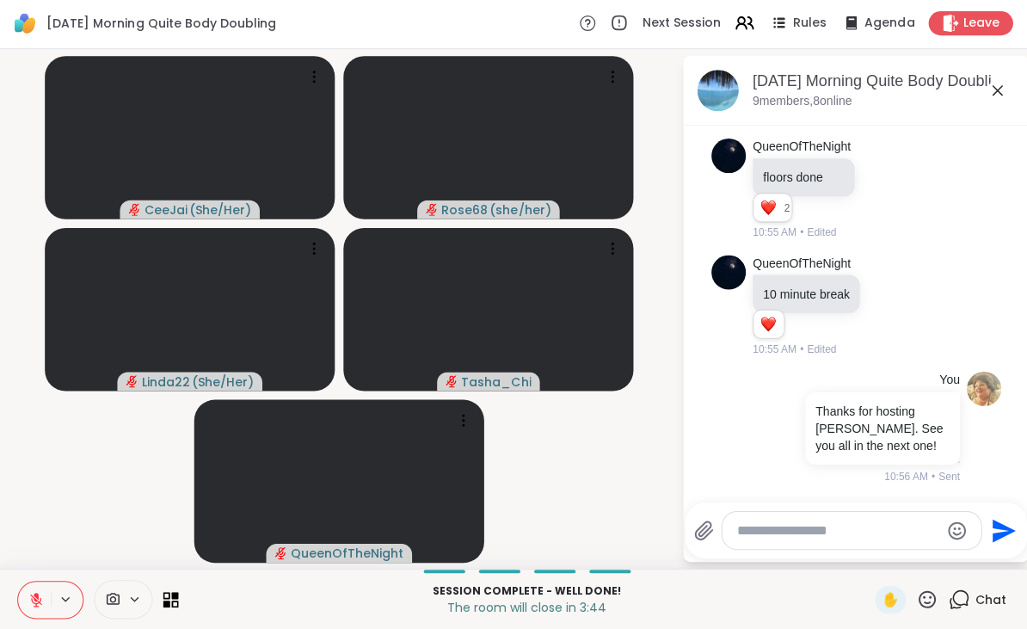
click at [994, 90] on icon at bounding box center [997, 92] width 10 height 10
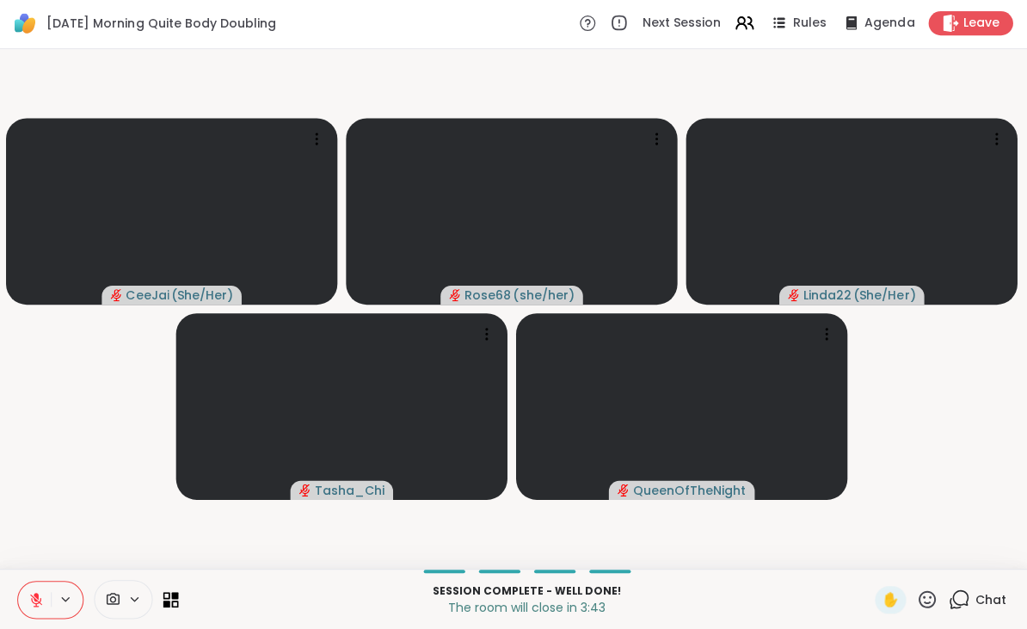
click at [955, 32] on icon at bounding box center [951, 24] width 17 height 17
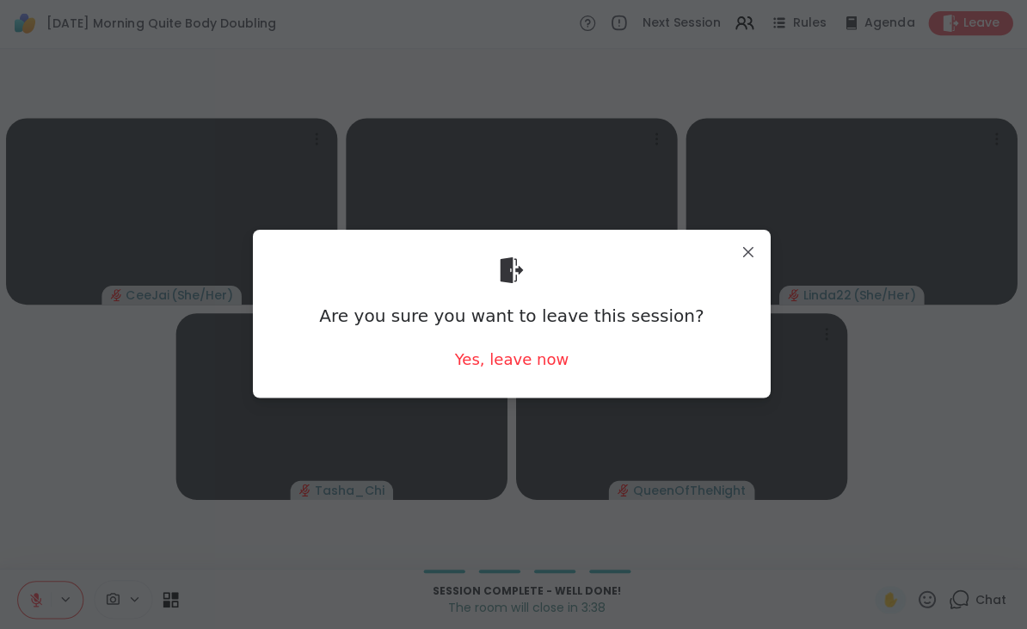
click at [503, 367] on div "Yes, leave now" at bounding box center [514, 359] width 114 height 21
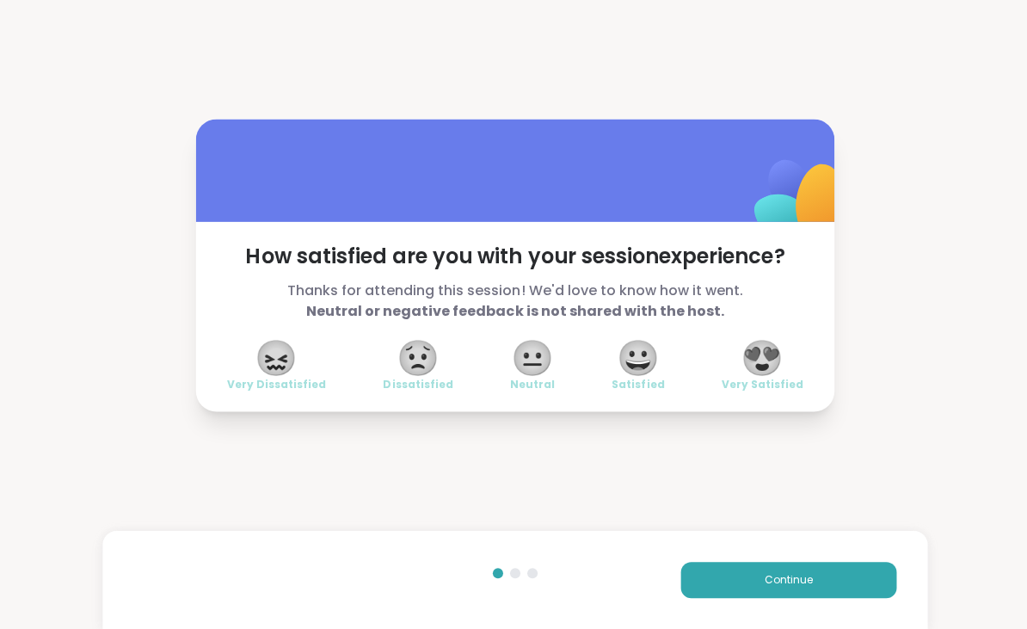
click at [781, 359] on span "😍" at bounding box center [760, 358] width 43 height 31
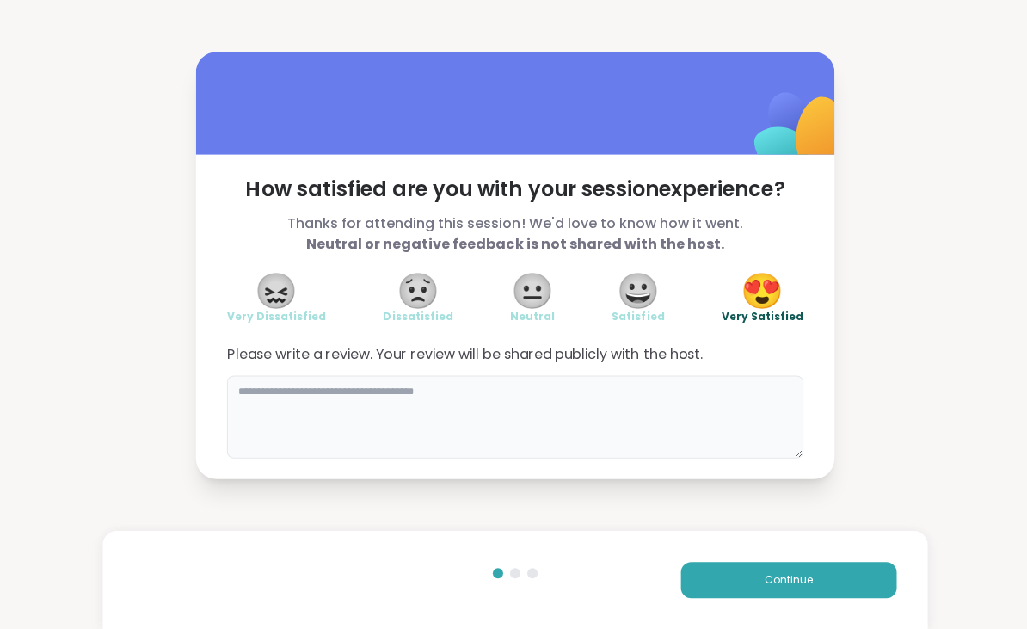
click at [448, 407] on textarea at bounding box center [513, 417] width 574 height 83
type textarea "**********"
click at [864, 587] on button "Continue" at bounding box center [786, 580] width 215 height 36
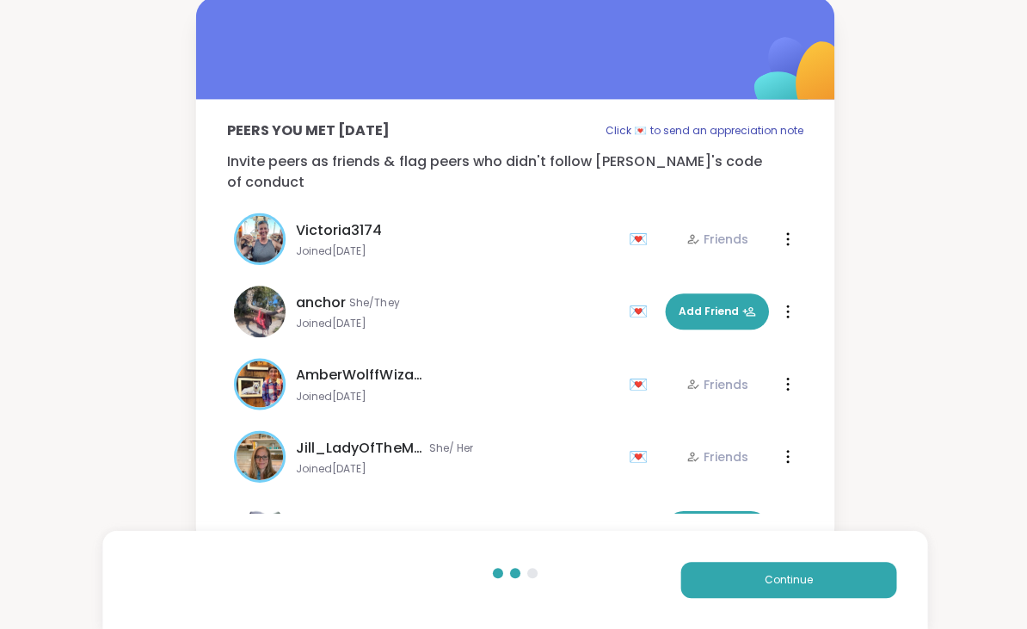
click at [705, 304] on span "Add Friend" at bounding box center [714, 311] width 77 height 15
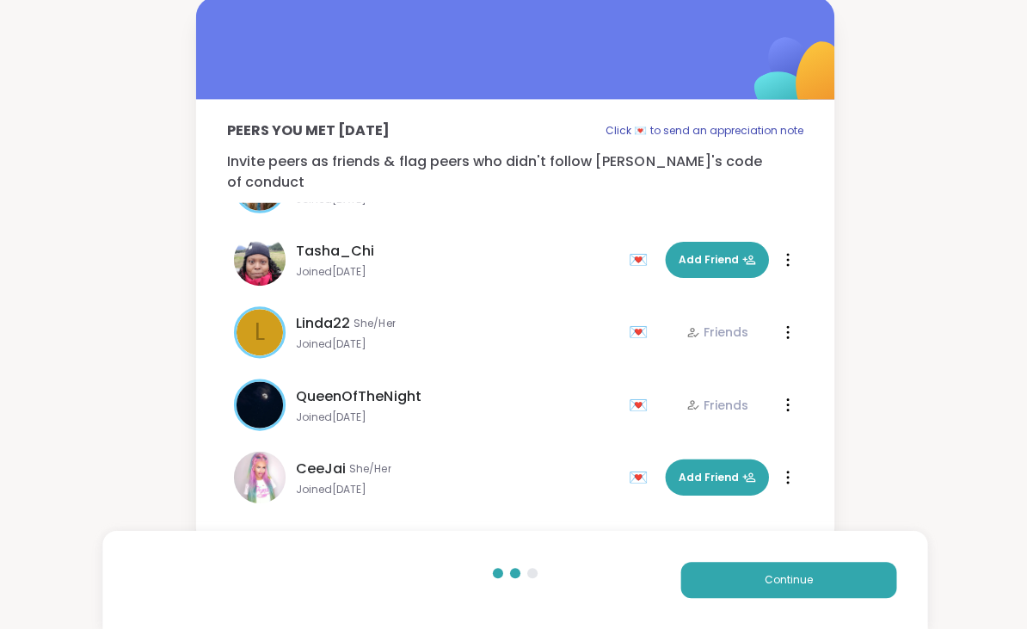
scroll to position [268, 0]
click at [791, 578] on span "Continue" at bounding box center [786, 579] width 48 height 15
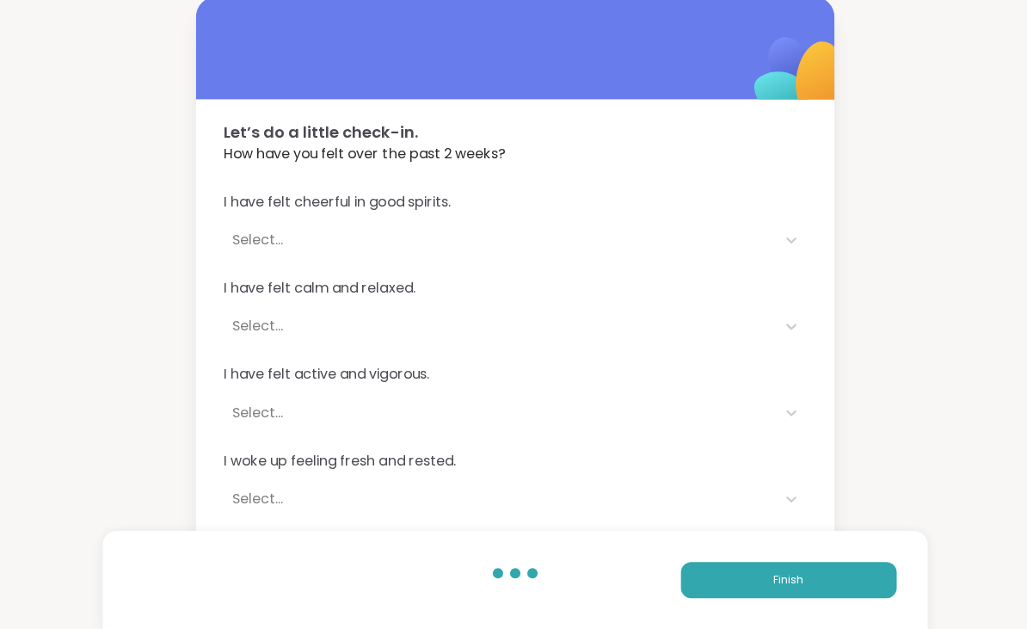
click at [781, 579] on span "Finish" at bounding box center [786, 579] width 30 height 15
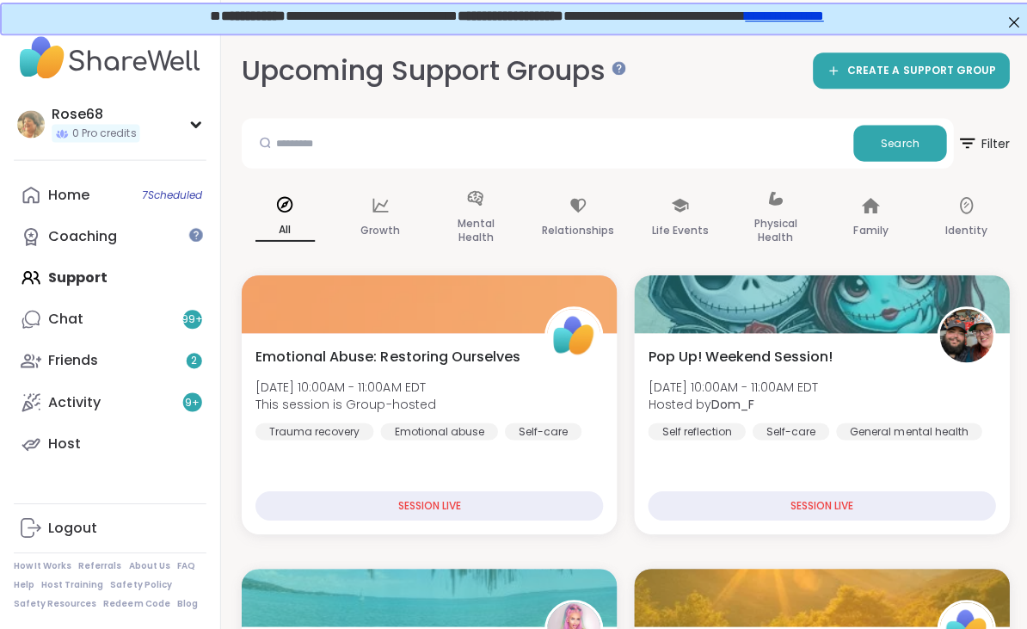
click at [135, 196] on link "Home 7 Scheduled" at bounding box center [110, 194] width 192 height 41
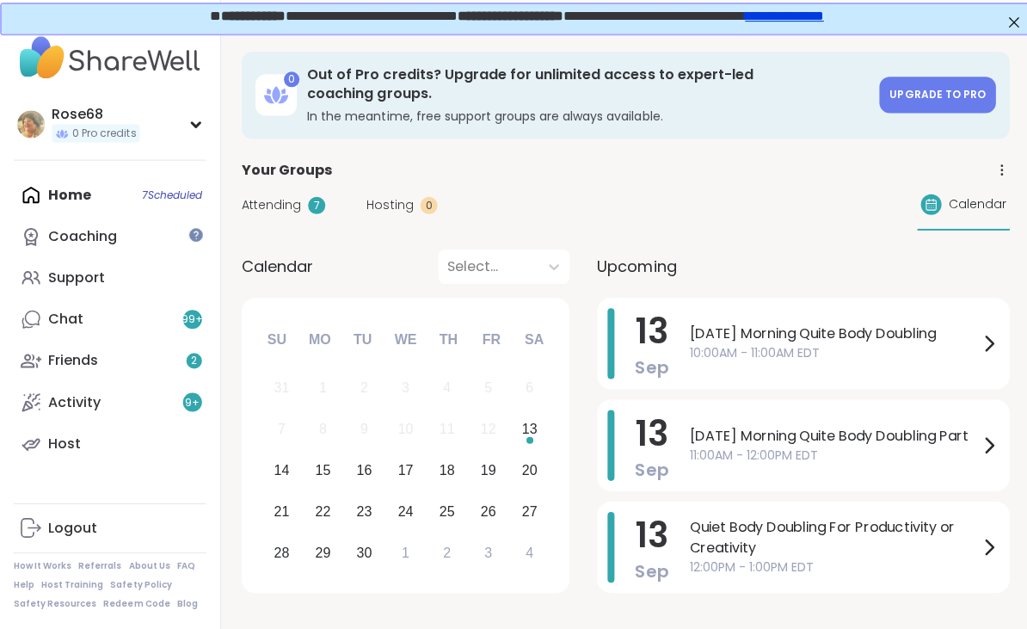
click at [722, 427] on span "[DATE] Morning Quite Body Doubling Part" at bounding box center [831, 434] width 288 height 21
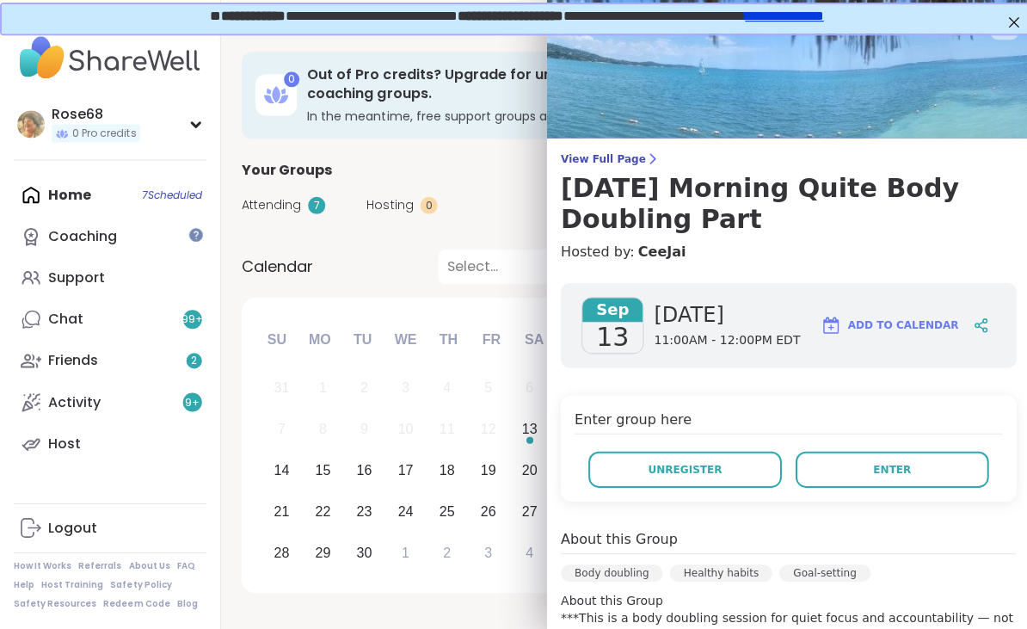
click at [884, 473] on span "Enter" at bounding box center [889, 467] width 38 height 15
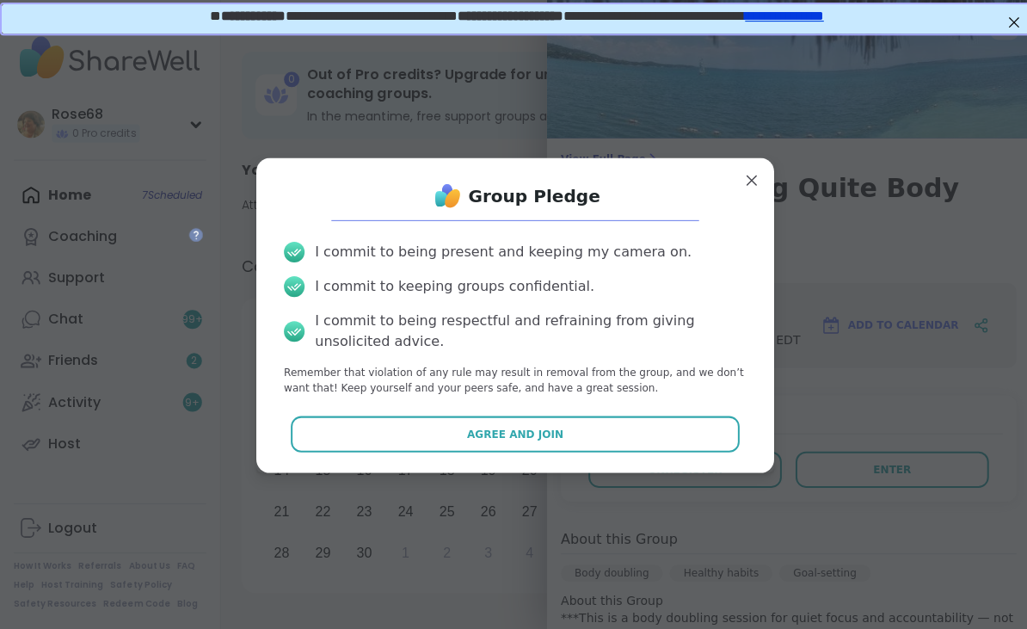
click at [475, 439] on span "Agree and Join" at bounding box center [513, 432] width 96 height 15
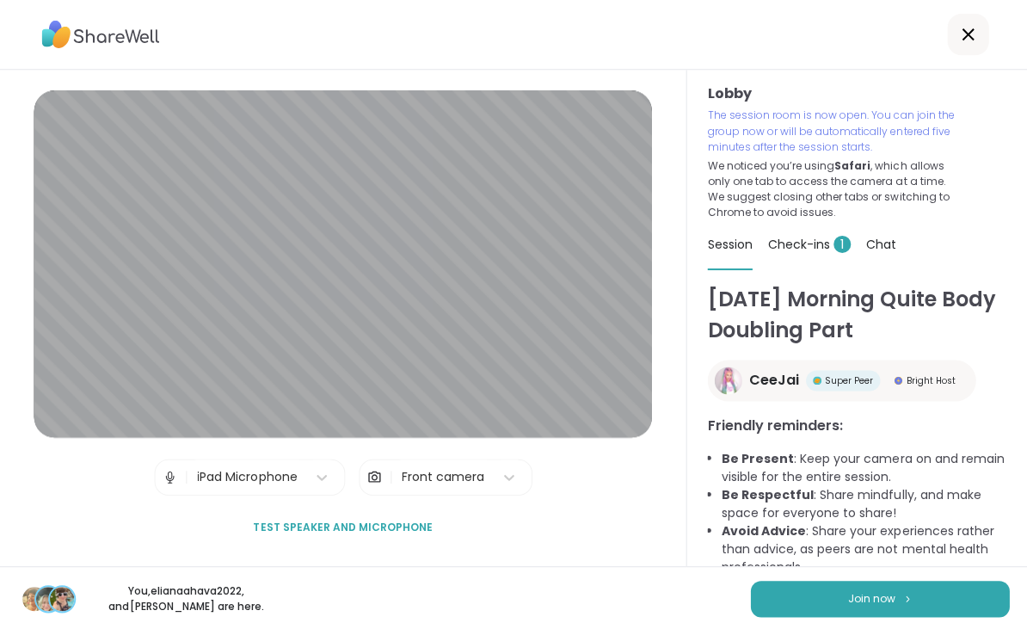
click at [856, 589] on span "Join now" at bounding box center [868, 596] width 47 height 15
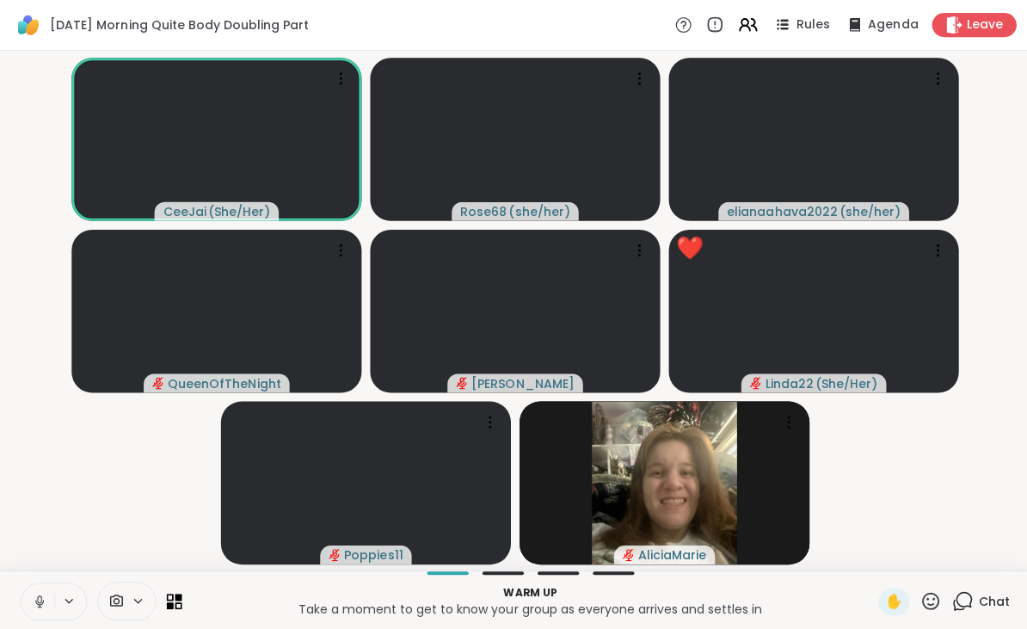
click at [931, 601] on icon at bounding box center [927, 598] width 21 height 21
click at [869, 554] on span "❤️" at bounding box center [877, 554] width 17 height 21
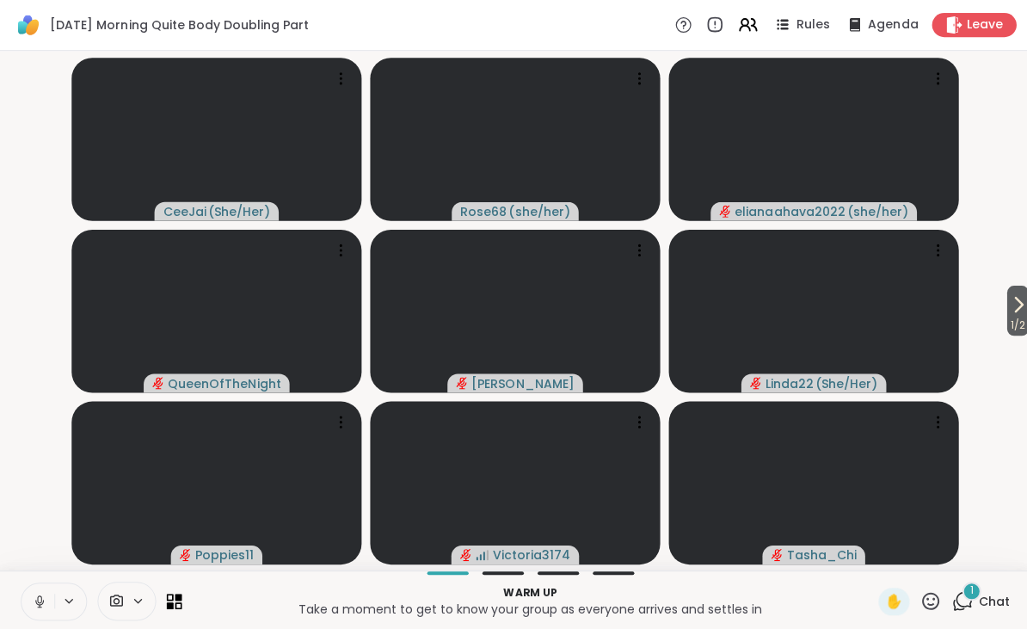
click at [1016, 315] on span "1 / 2" at bounding box center [1014, 324] width 21 height 21
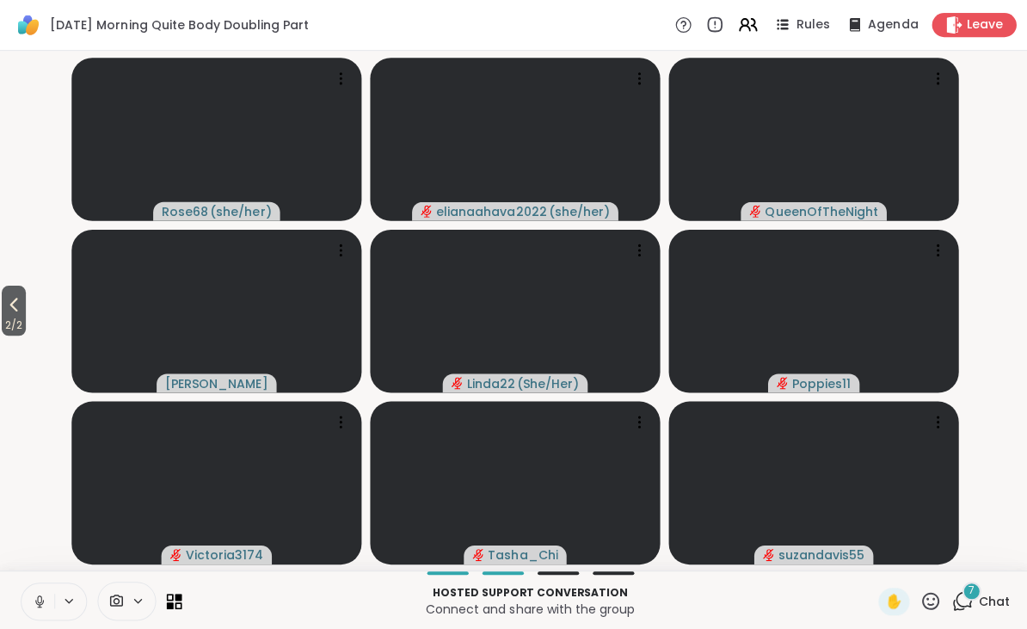
click at [931, 591] on icon at bounding box center [927, 598] width 17 height 17
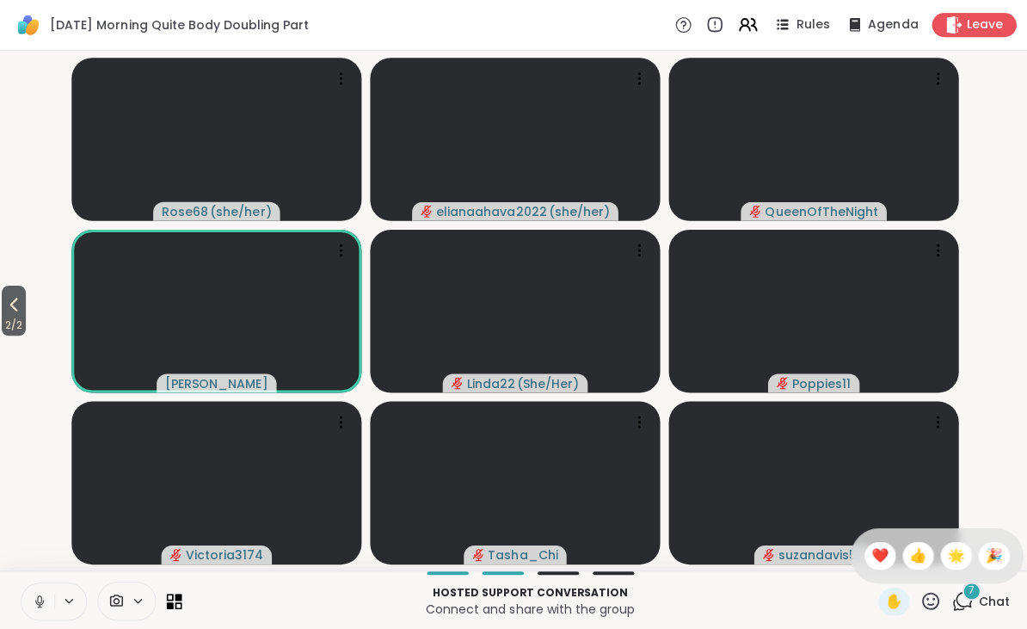
click at [947, 551] on span "🌟" at bounding box center [952, 554] width 17 height 21
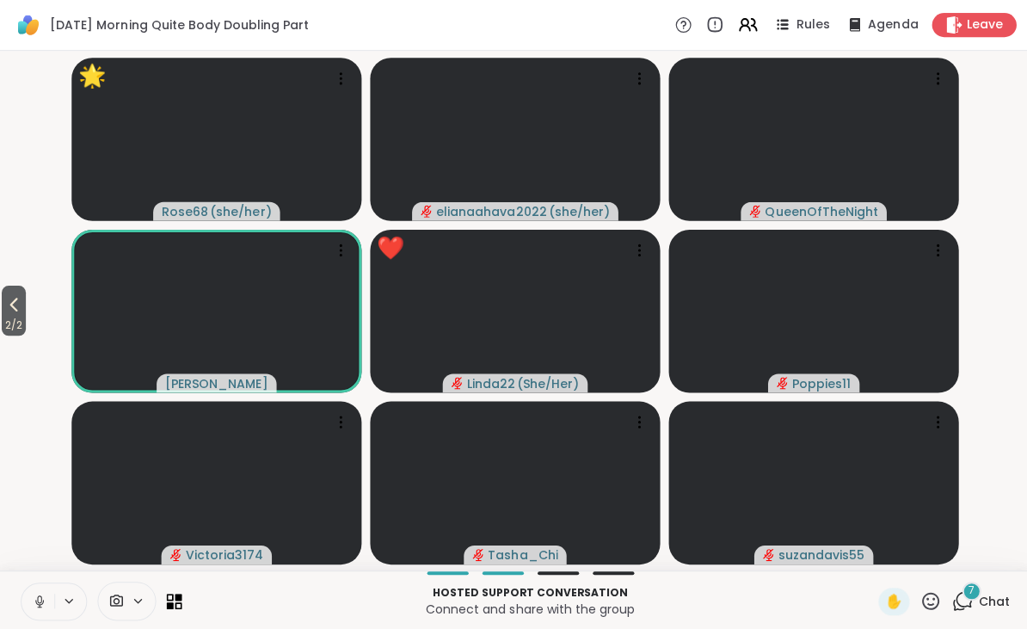
click at [23, 319] on span "2 / 2" at bounding box center [14, 324] width 24 height 21
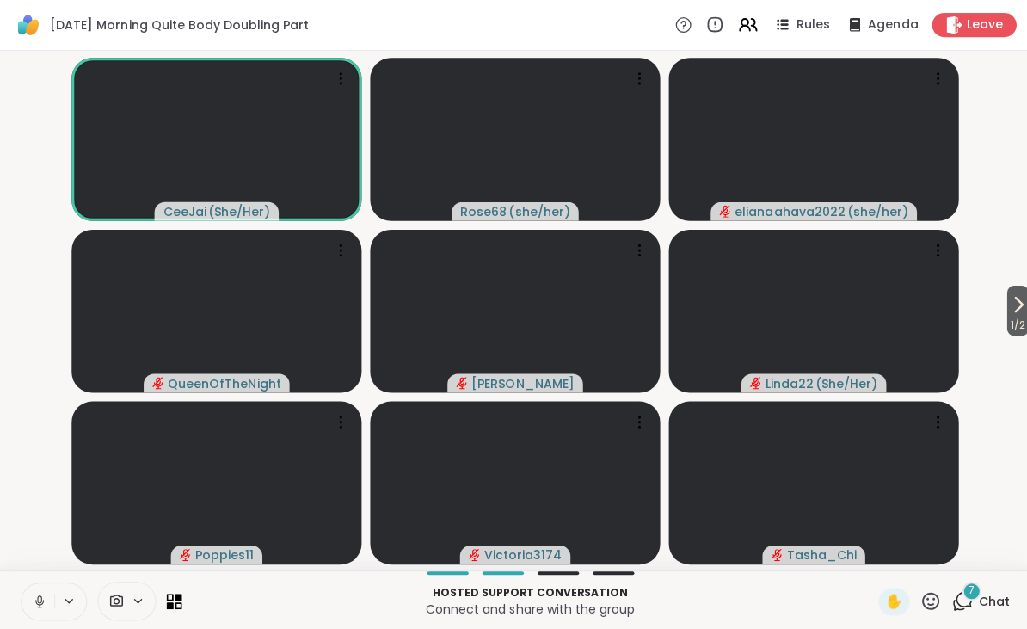
click at [52, 598] on button at bounding box center [37, 599] width 33 height 36
click at [67, 604] on icon at bounding box center [69, 599] width 14 height 15
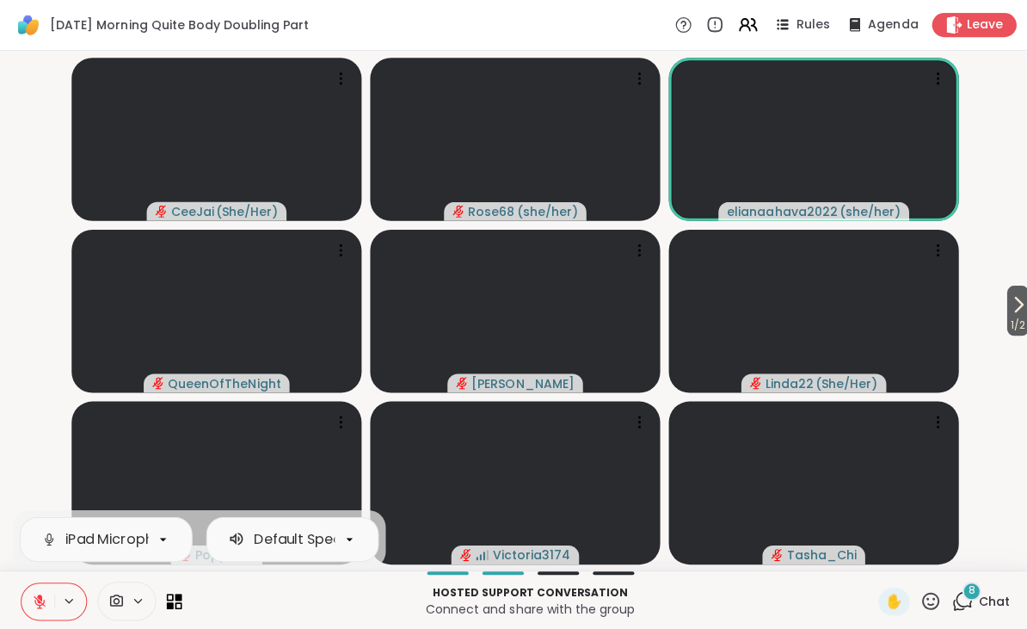
click at [38, 304] on video-player-container "1 / 2 CeeJai ( She/Her ) Rose68 ( she/her ) elianaahava2022 ( she/her ) QueenOf…" at bounding box center [513, 310] width 1006 height 504
